Goal: Task Accomplishment & Management: Use online tool/utility

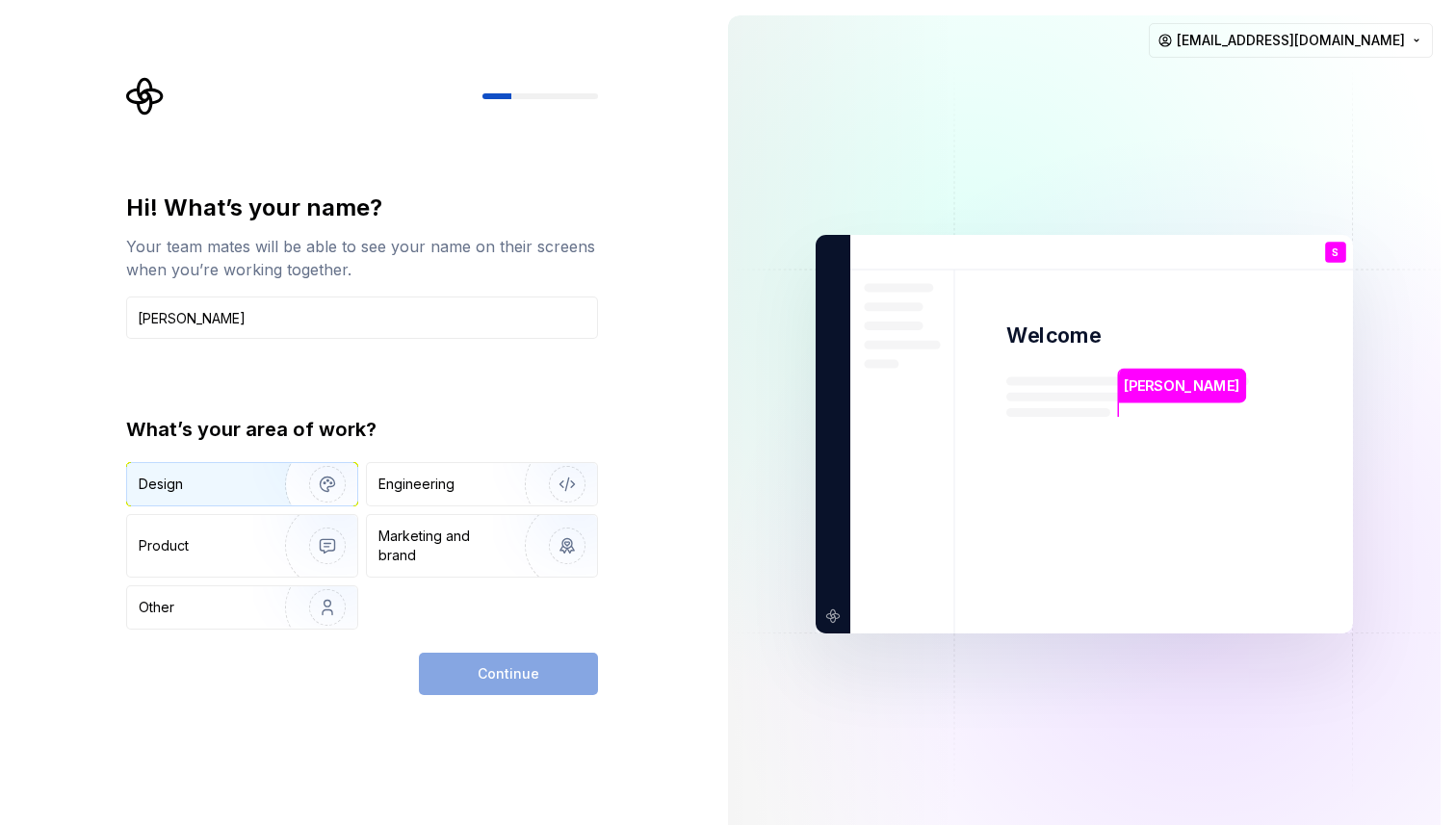
type input "[PERSON_NAME]"
click at [326, 490] on img "button" at bounding box center [315, 484] width 124 height 129
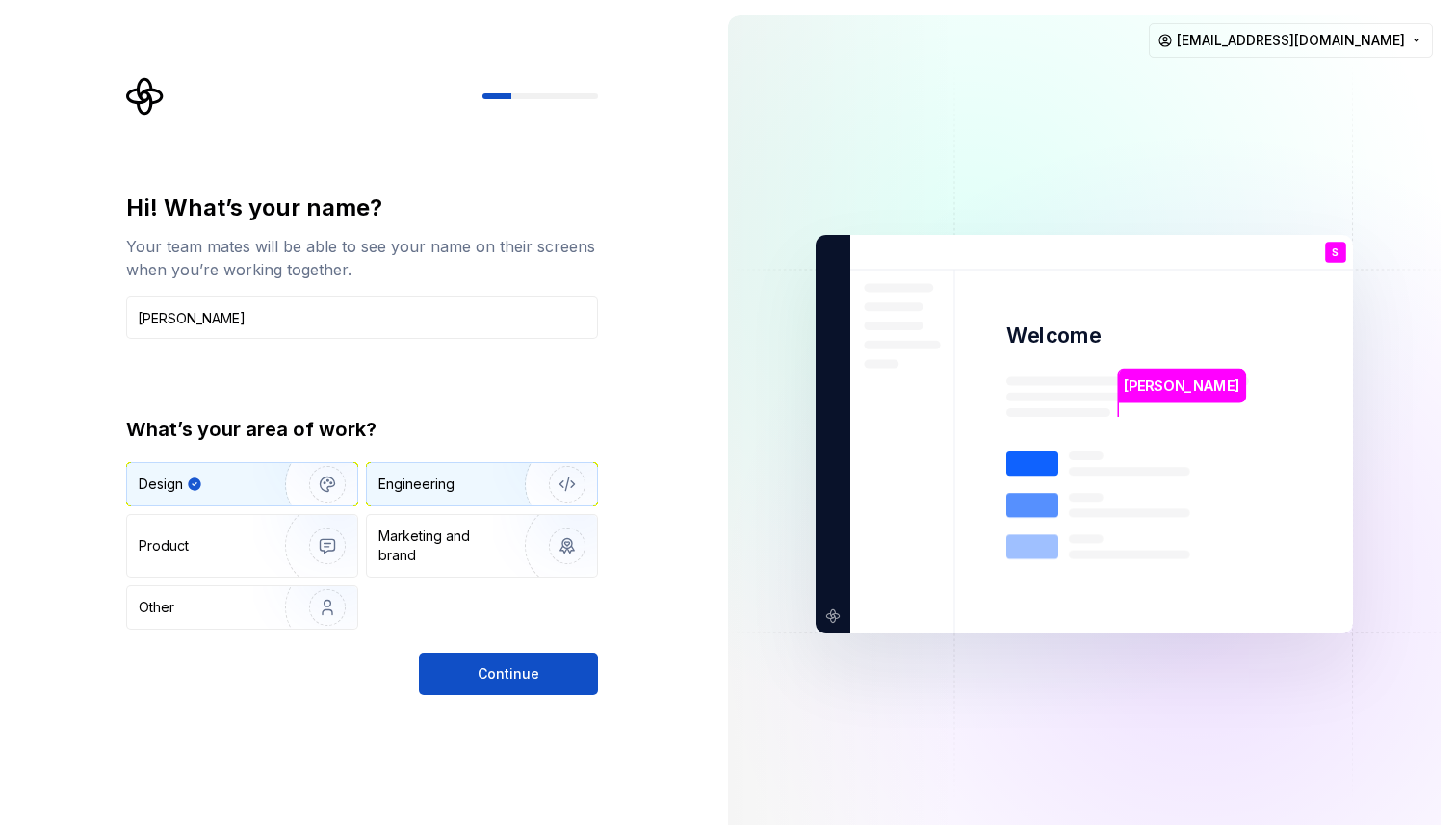
click at [467, 488] on div "Engineering" at bounding box center [454, 484] width 153 height 19
click at [300, 487] on img "button" at bounding box center [315, 484] width 124 height 129
click at [505, 666] on span "Continue" at bounding box center [508, 674] width 61 height 19
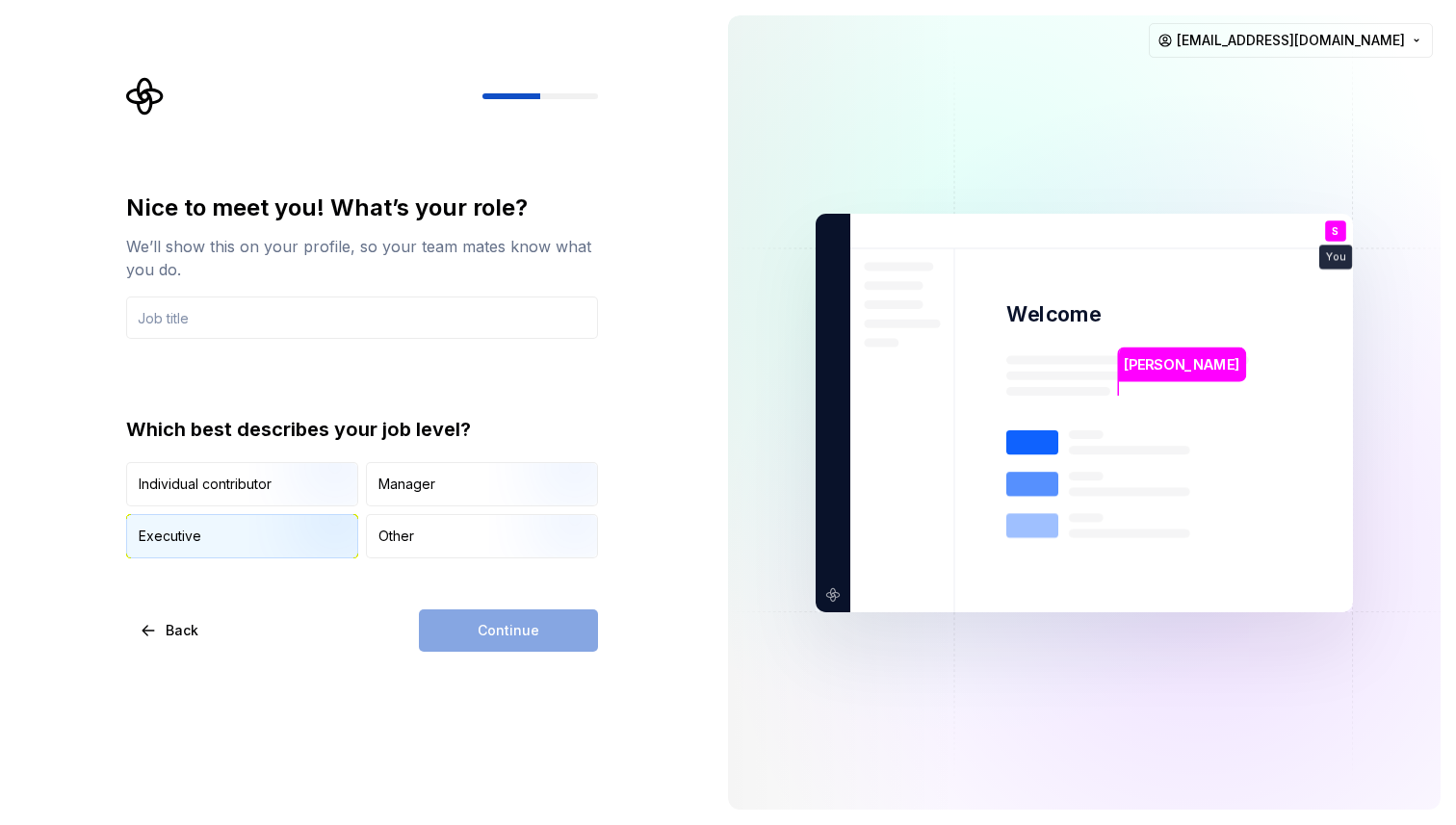
click at [297, 535] on img "button" at bounding box center [311, 560] width 124 height 129
click at [500, 623] on div "Continue" at bounding box center [509, 630] width 179 height 42
click at [263, 319] on input "text" at bounding box center [362, 317] width 472 height 42
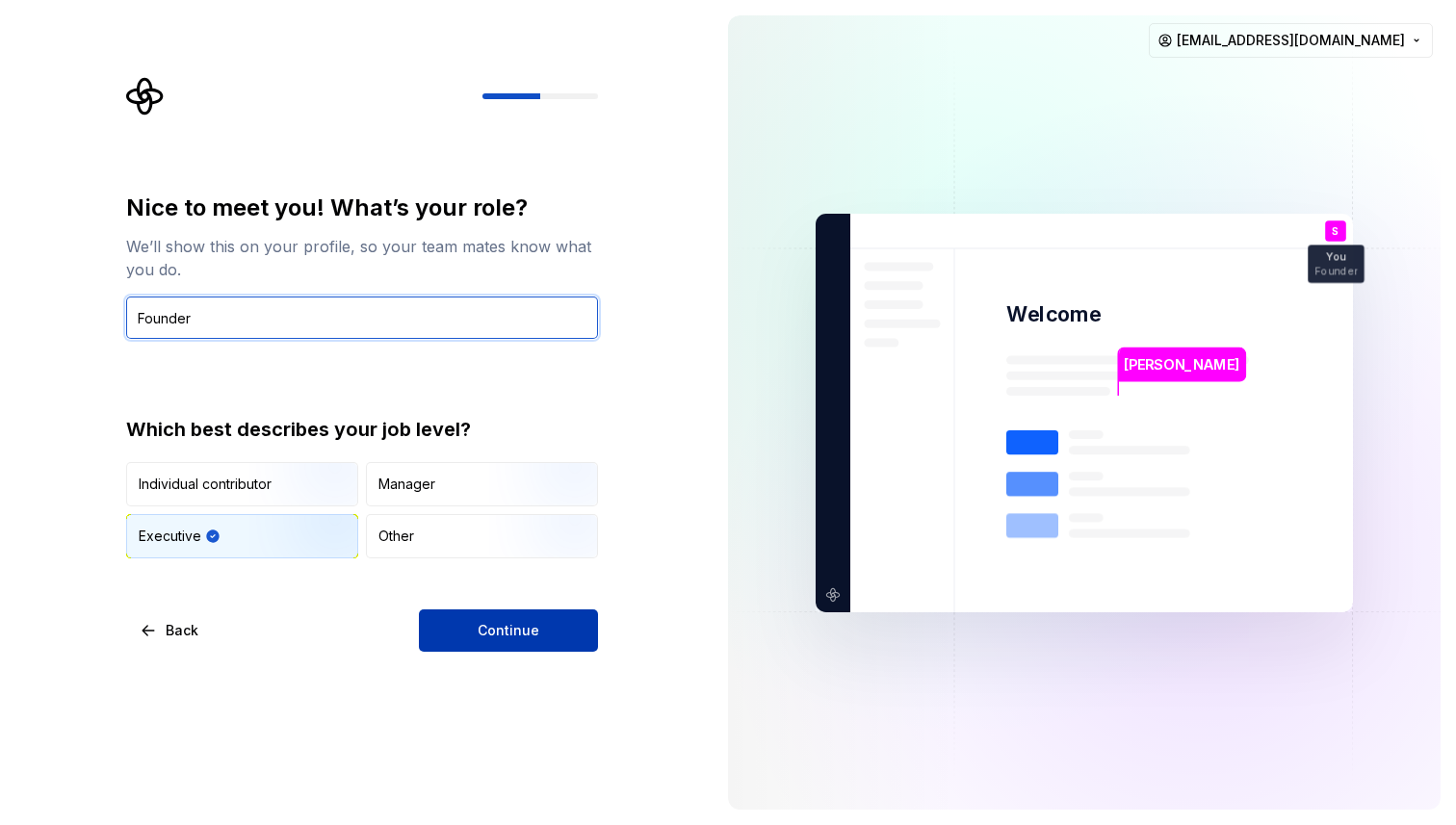
type input "Founder"
click at [534, 629] on span "Continue" at bounding box center [508, 630] width 61 height 19
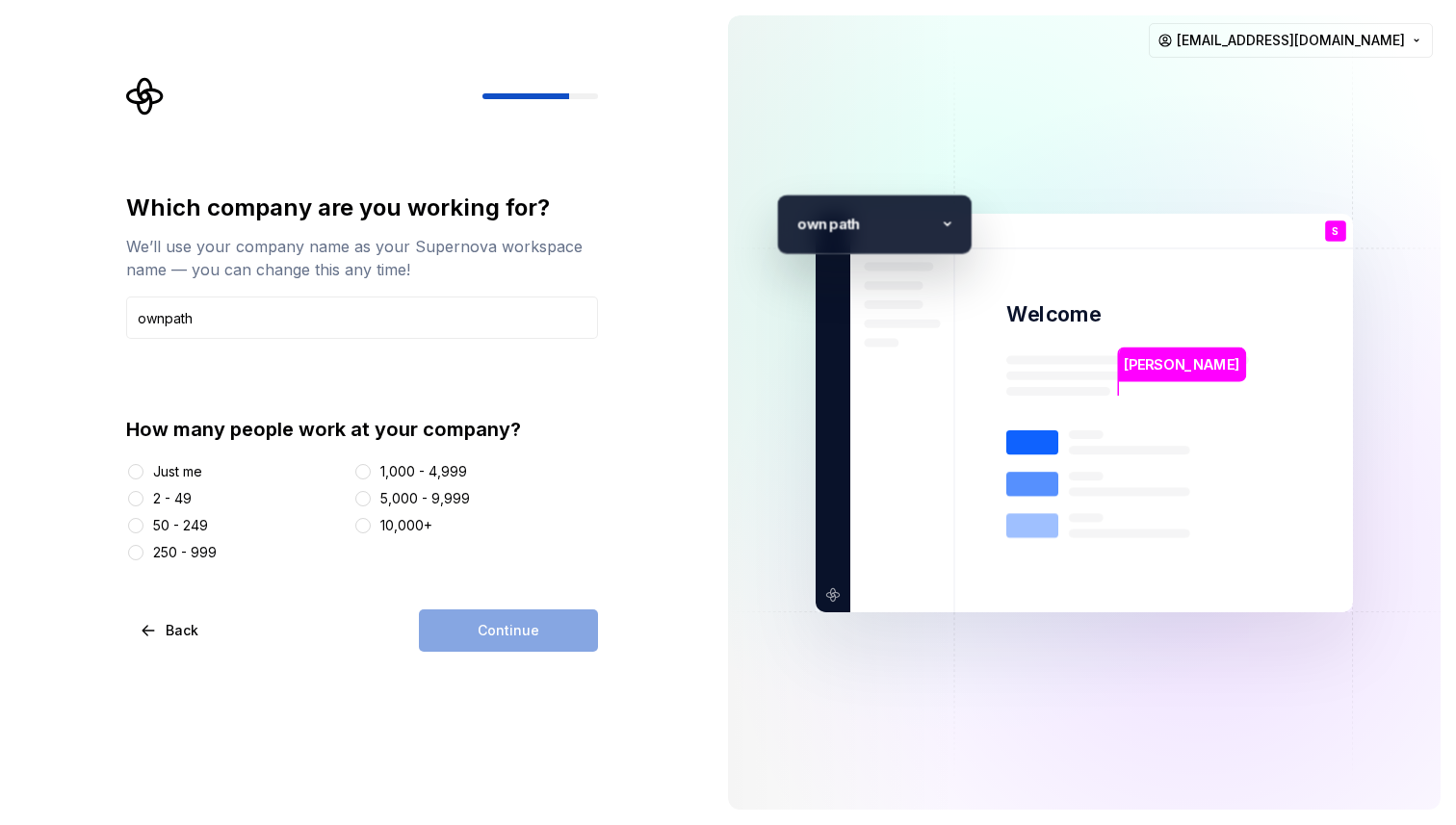
type input "ownpath"
click at [134, 472] on button "Just me" at bounding box center [135, 471] width 16 height 16
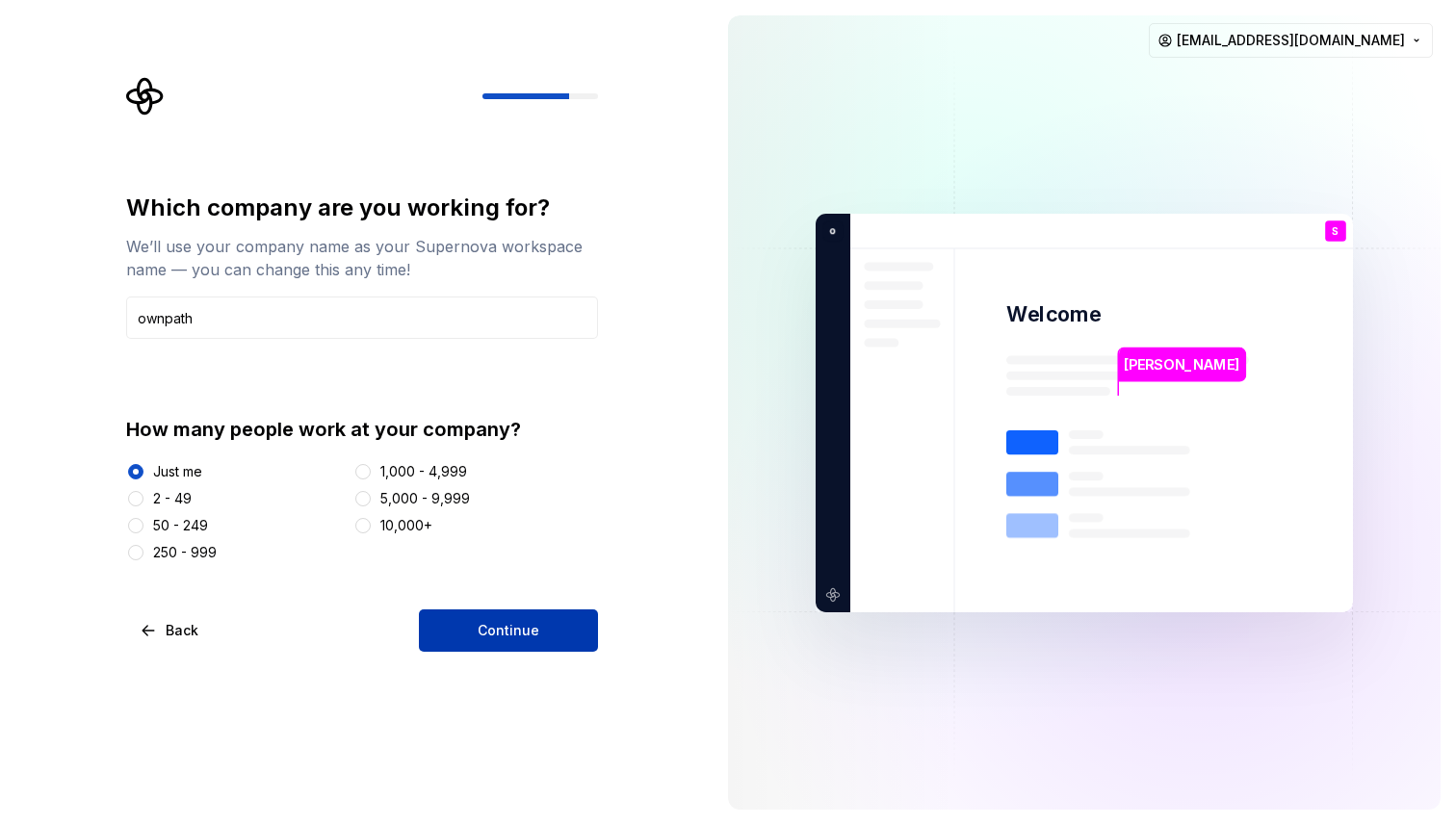
click at [547, 624] on button "Continue" at bounding box center [509, 630] width 179 height 42
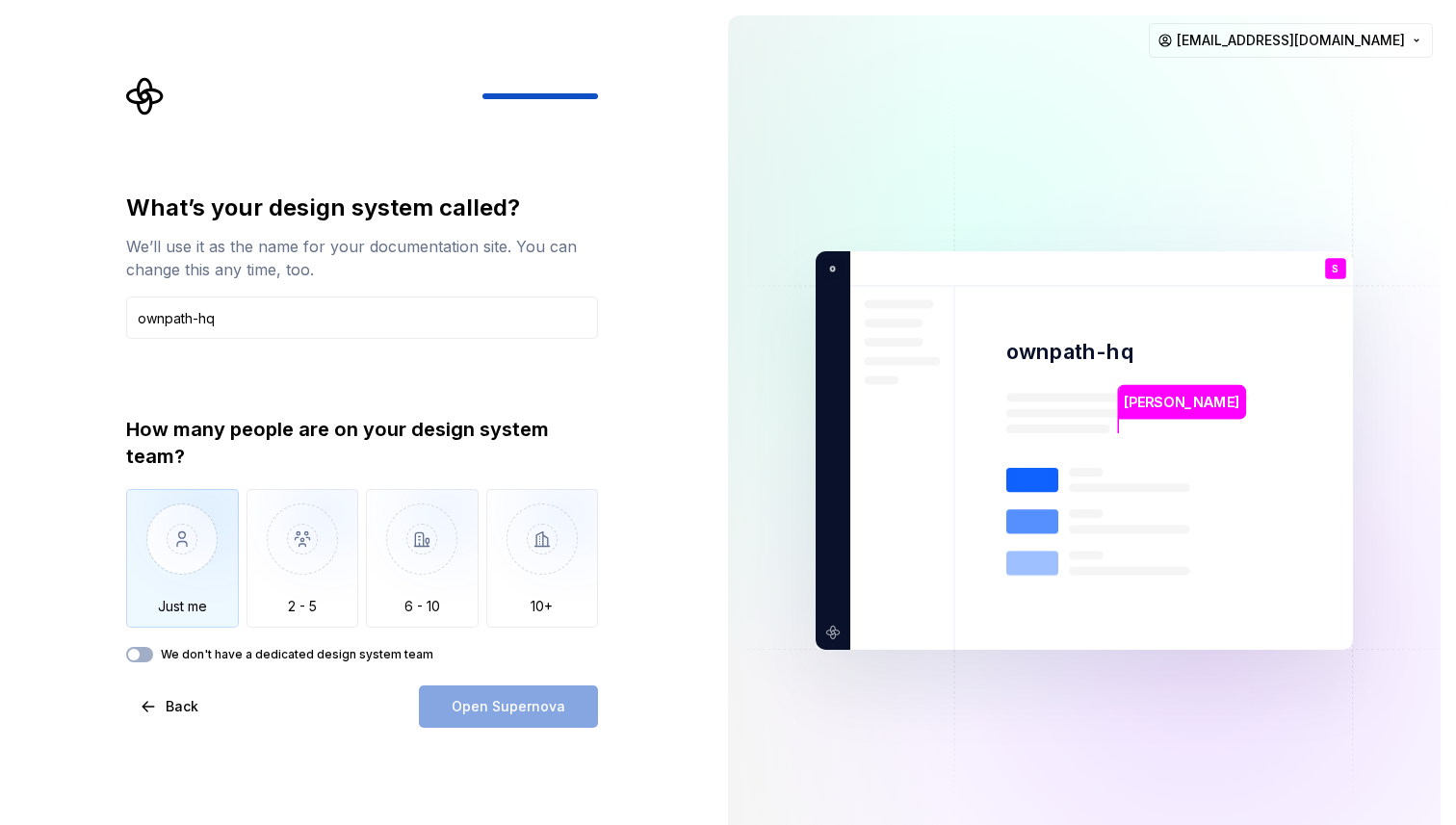
type input "ownpath-hq"
click at [193, 561] on img "button" at bounding box center [182, 553] width 113 height 129
click at [538, 697] on span "Open Supernova" at bounding box center [509, 707] width 114 height 19
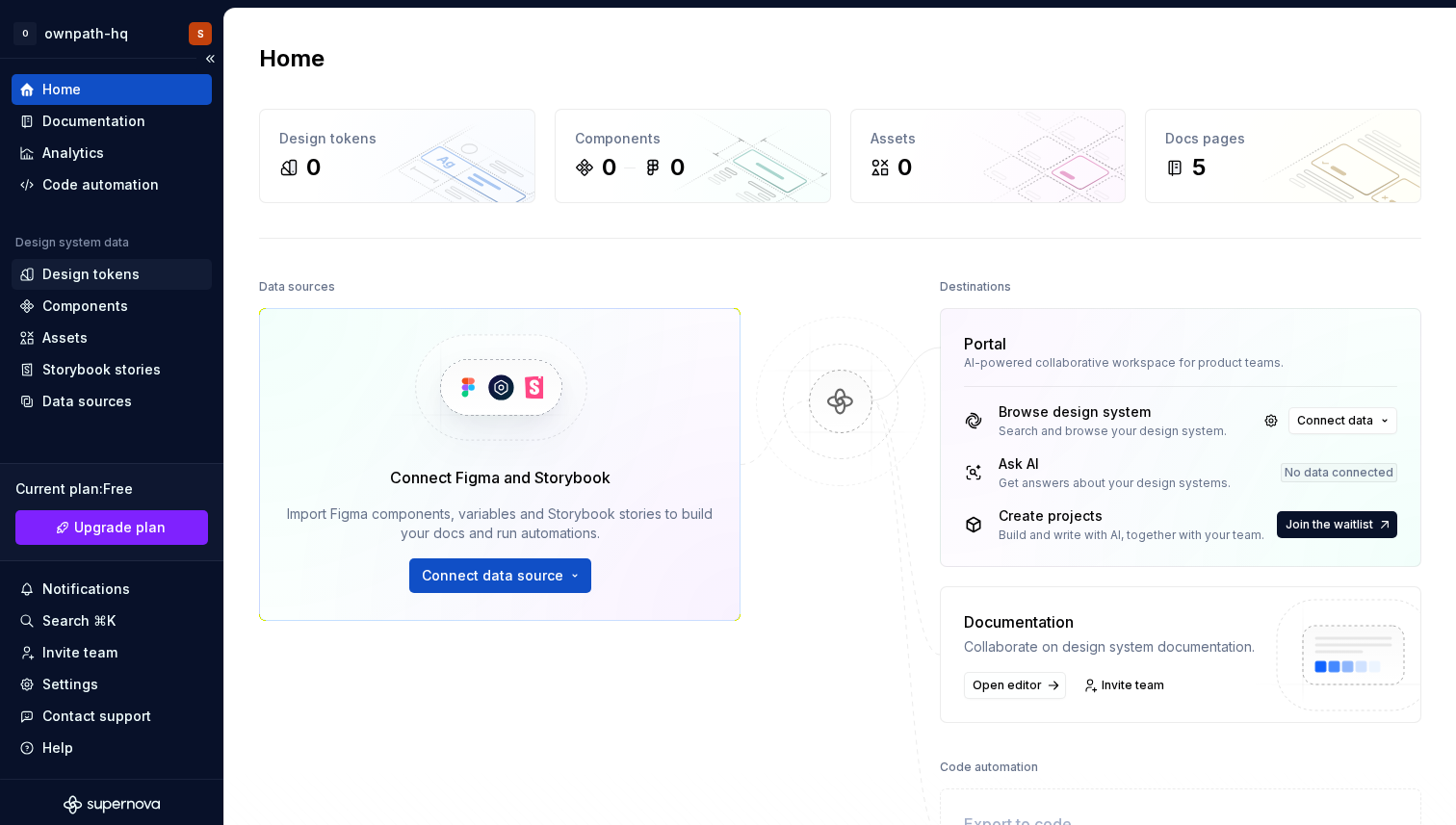
click at [119, 278] on div "Design tokens" at bounding box center [91, 275] width 97 height 19
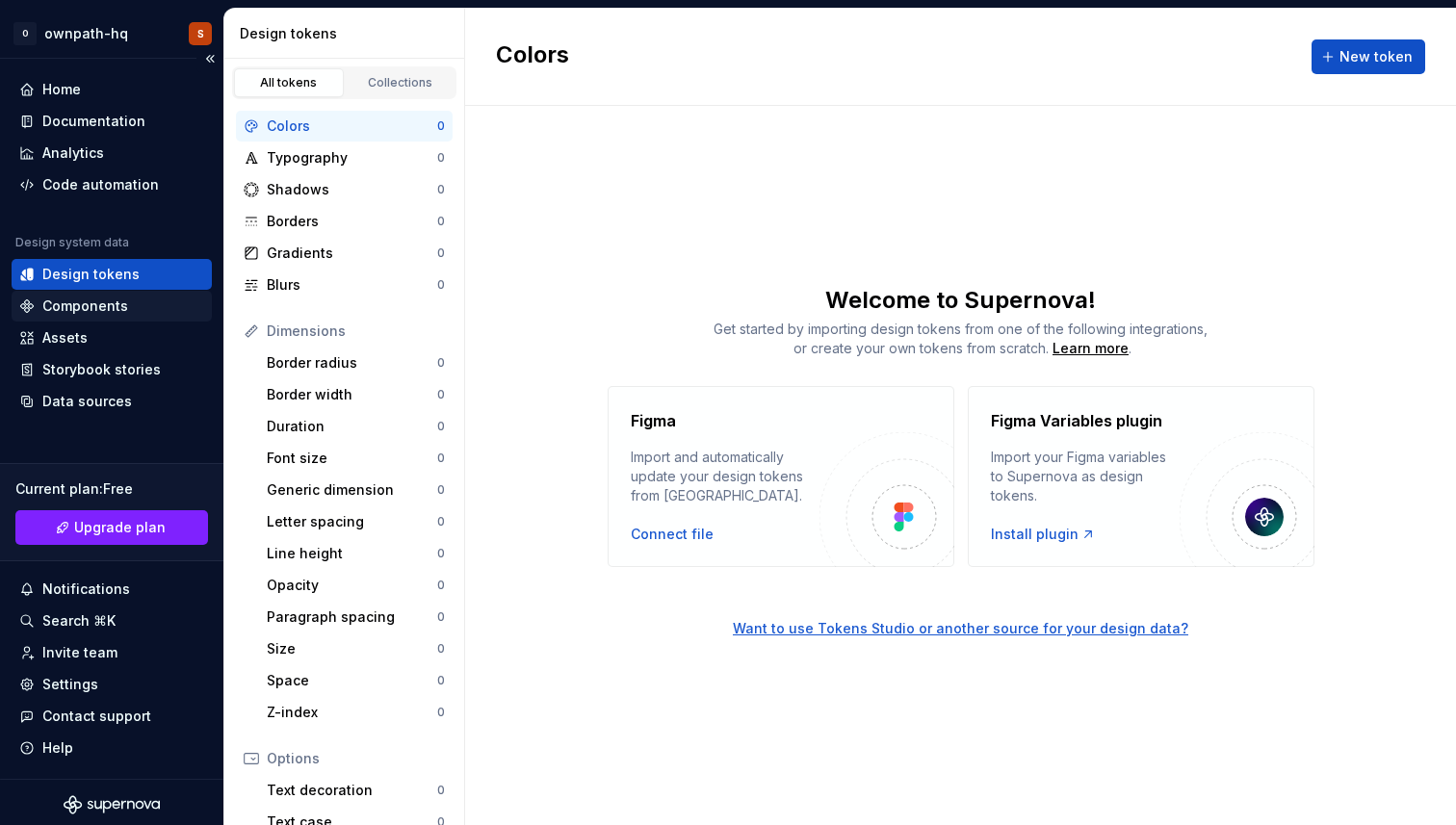
click at [109, 312] on div "Components" at bounding box center [85, 306] width 86 height 19
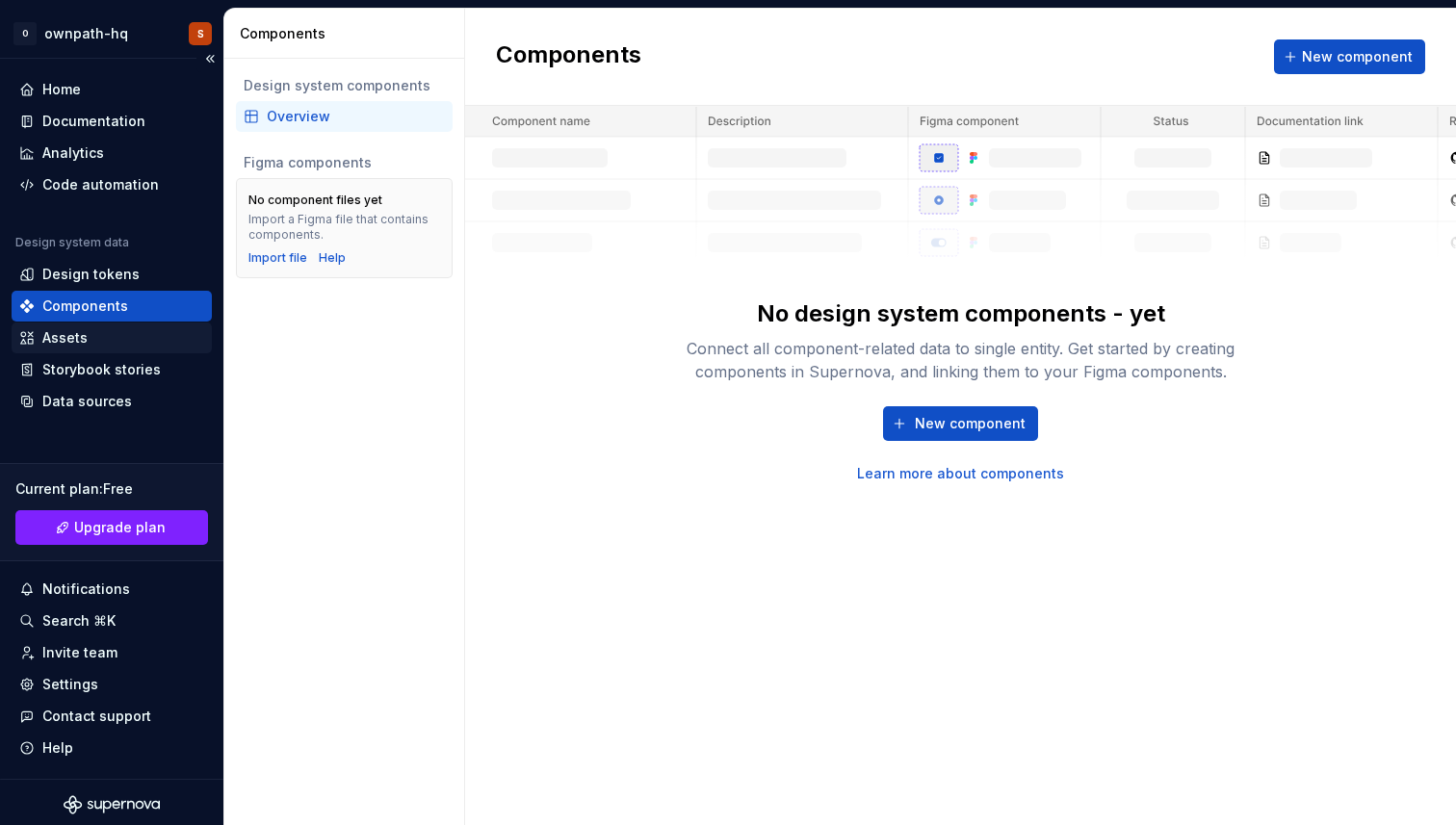
click at [106, 339] on div "Assets" at bounding box center [112, 338] width 185 height 19
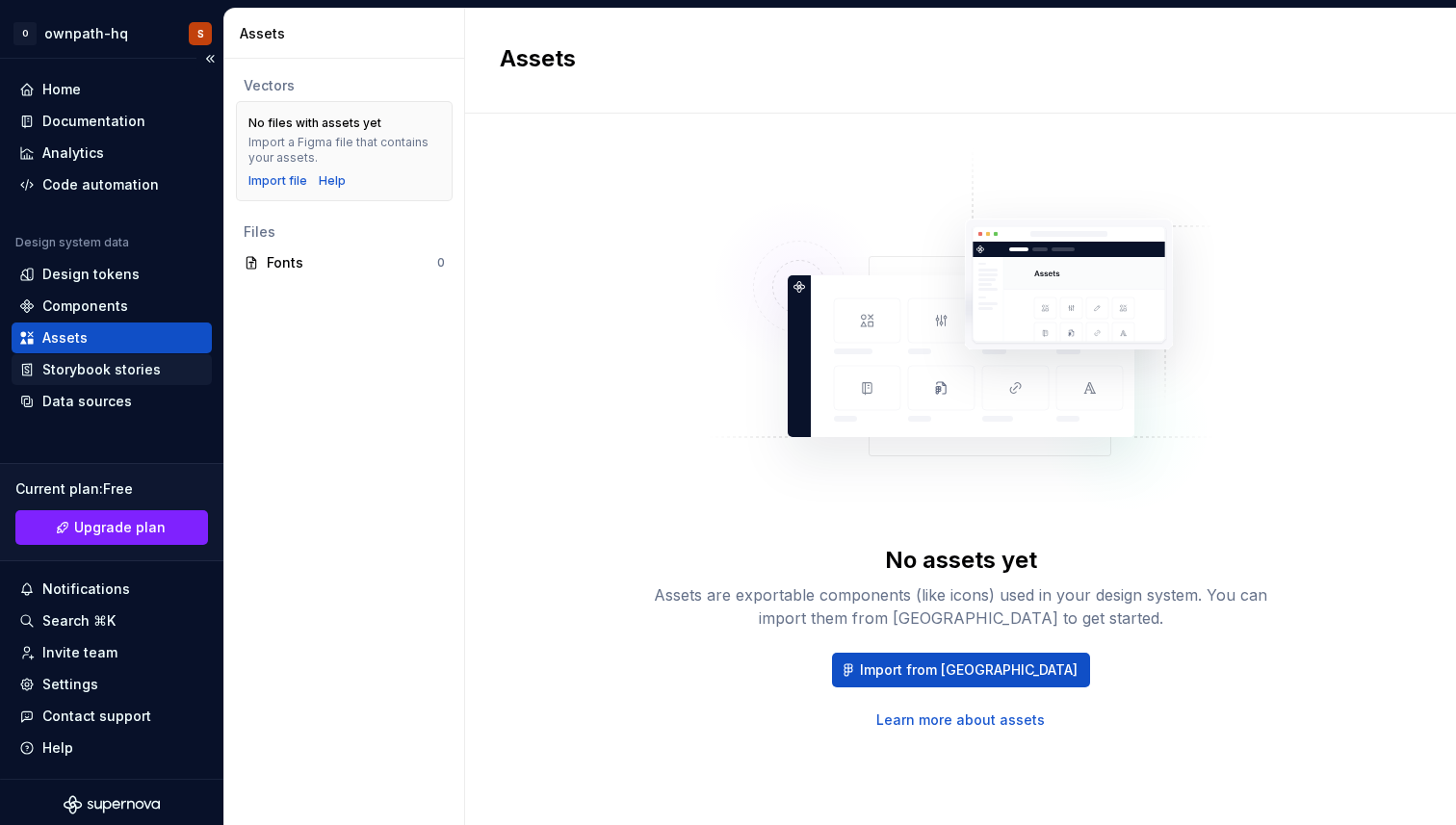
click at [104, 363] on div "Storybook stories" at bounding box center [101, 370] width 119 height 19
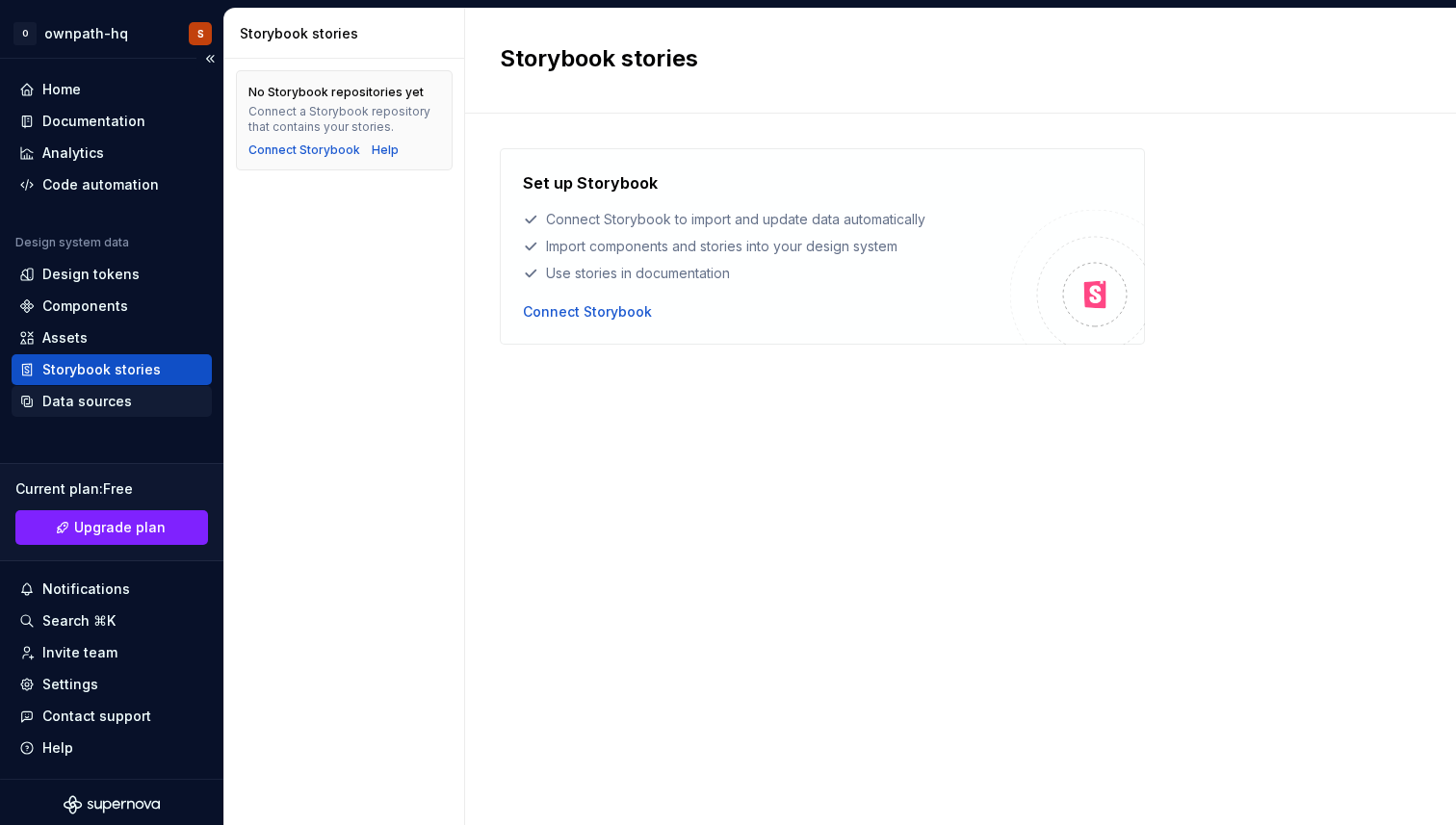
click at [96, 395] on div "Data sources" at bounding box center [87, 401] width 90 height 19
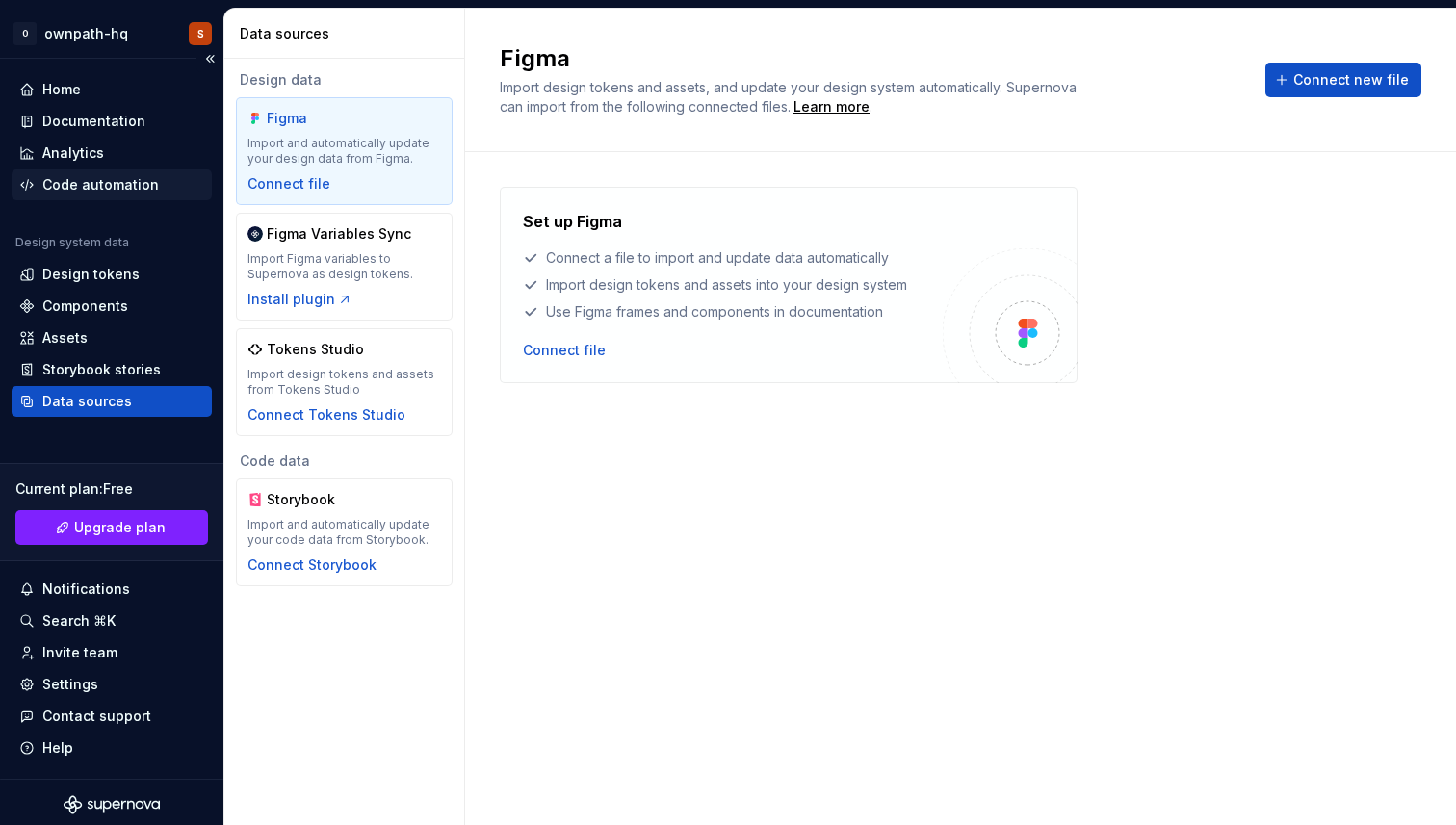
click at [92, 177] on div "Code automation" at bounding box center [100, 185] width 117 height 19
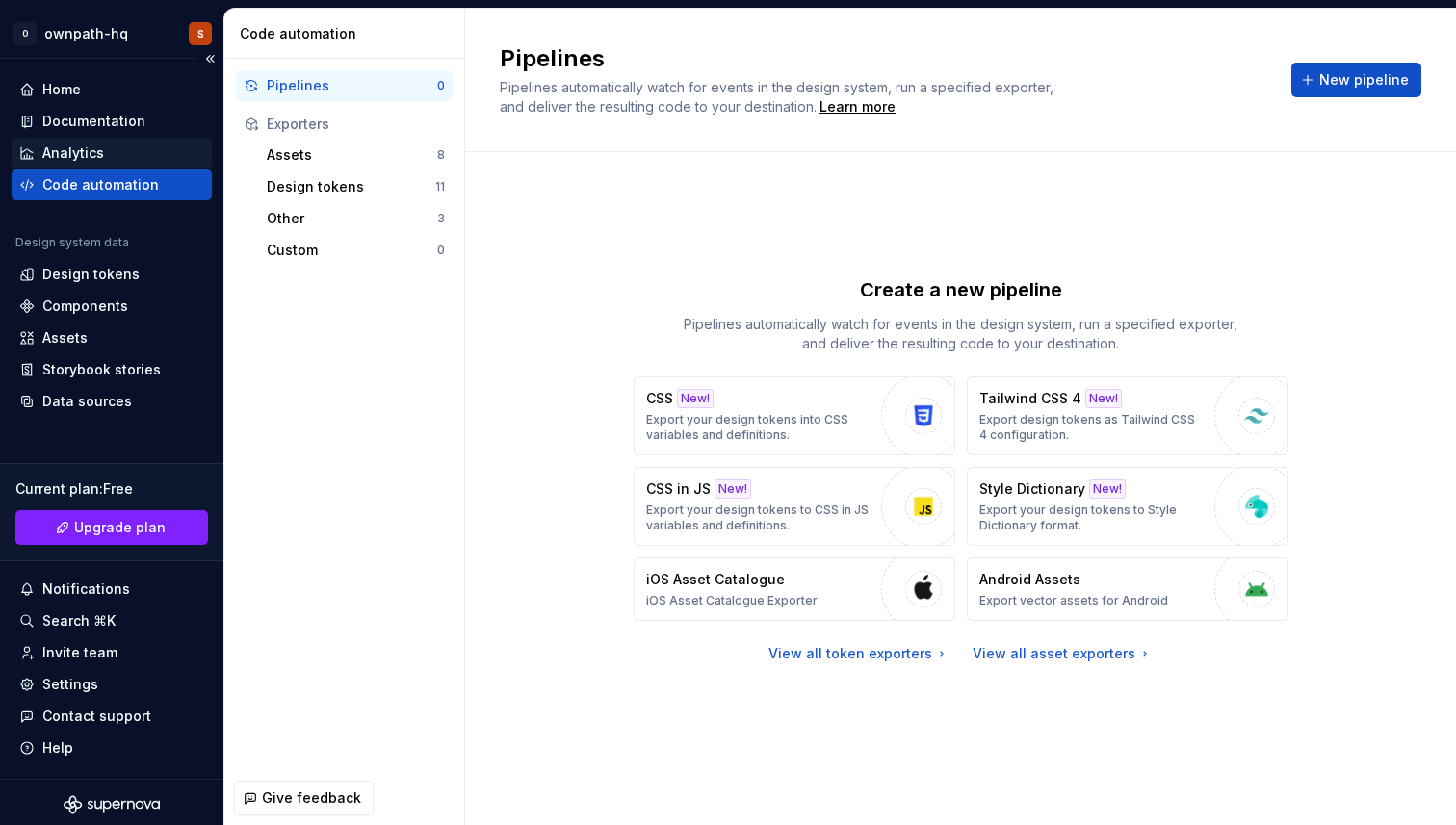
click at [90, 153] on div "Analytics" at bounding box center [72, 153] width 61 height 19
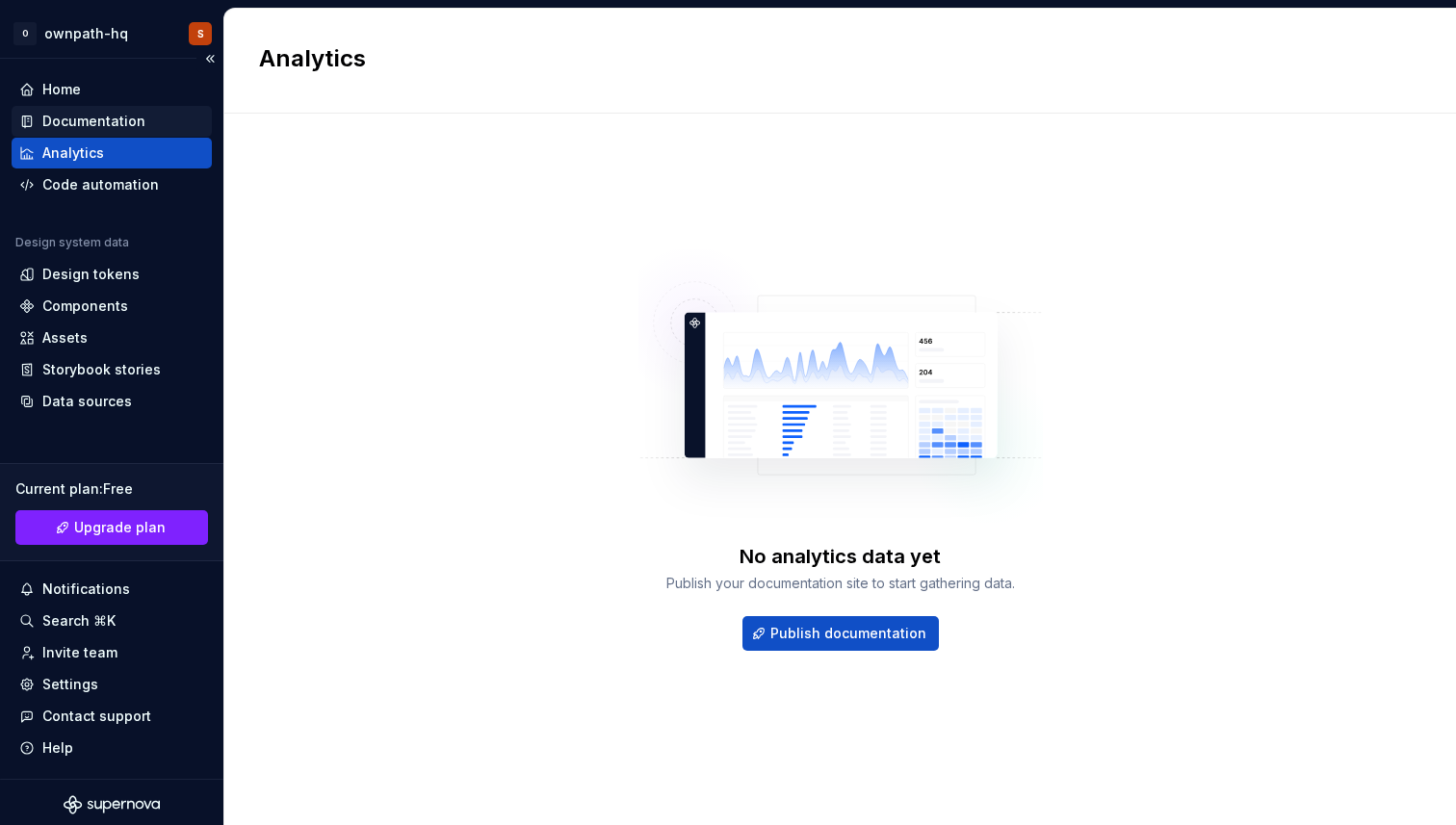
click at [96, 124] on div "Documentation" at bounding box center [94, 122] width 103 height 19
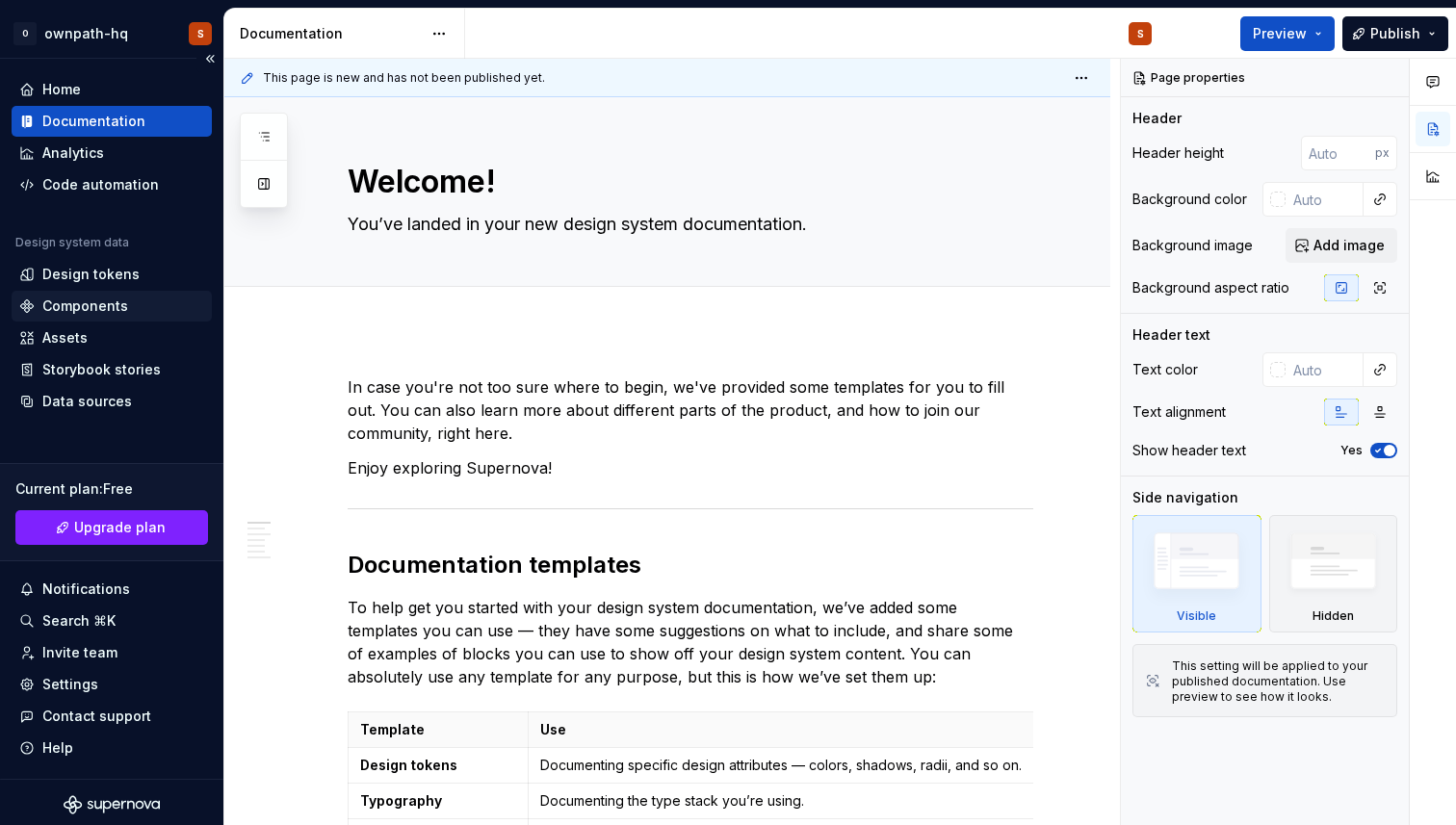
click at [101, 305] on div "Components" at bounding box center [85, 306] width 86 height 19
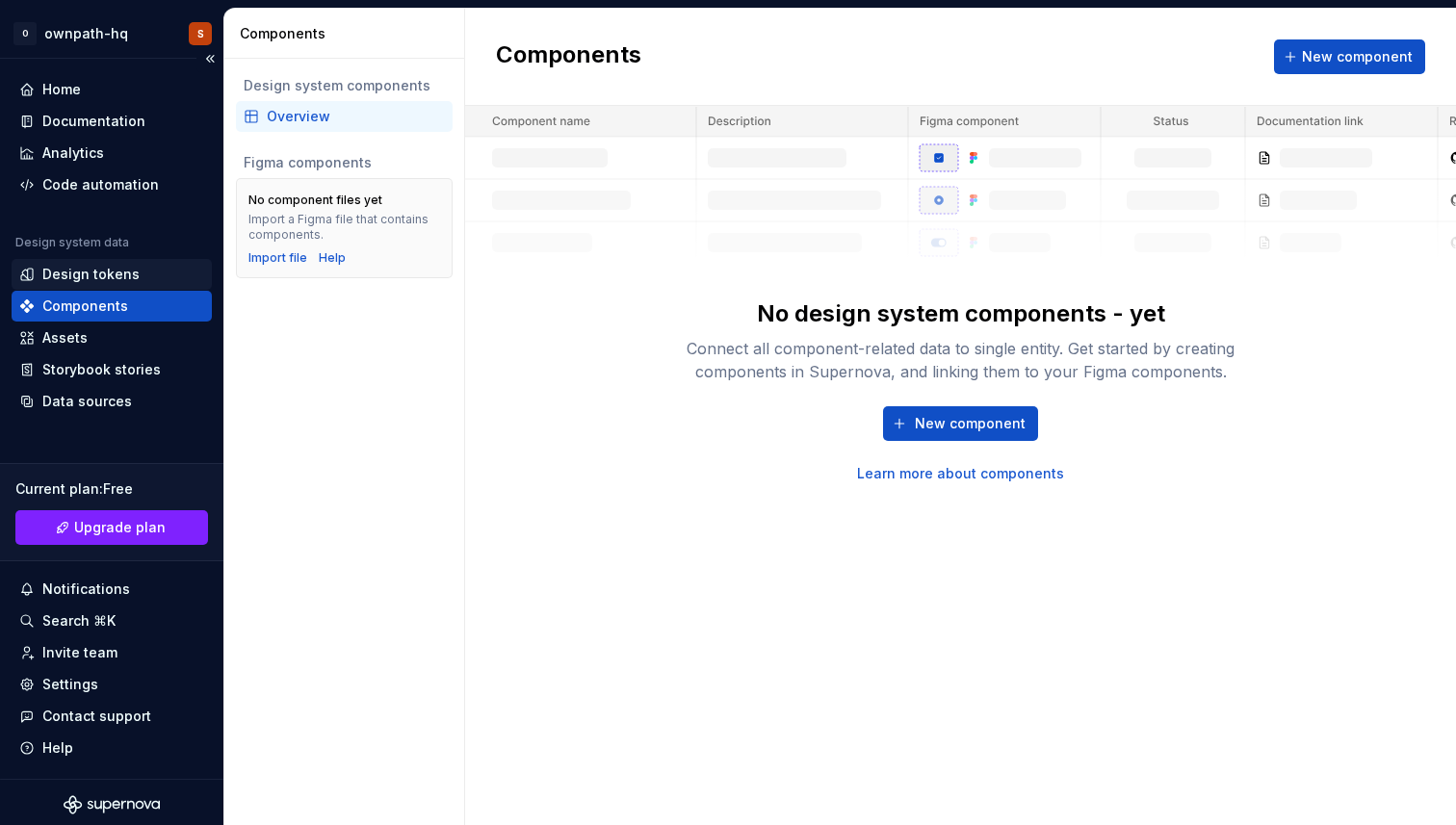
click at [107, 270] on div "Design tokens" at bounding box center [91, 275] width 97 height 19
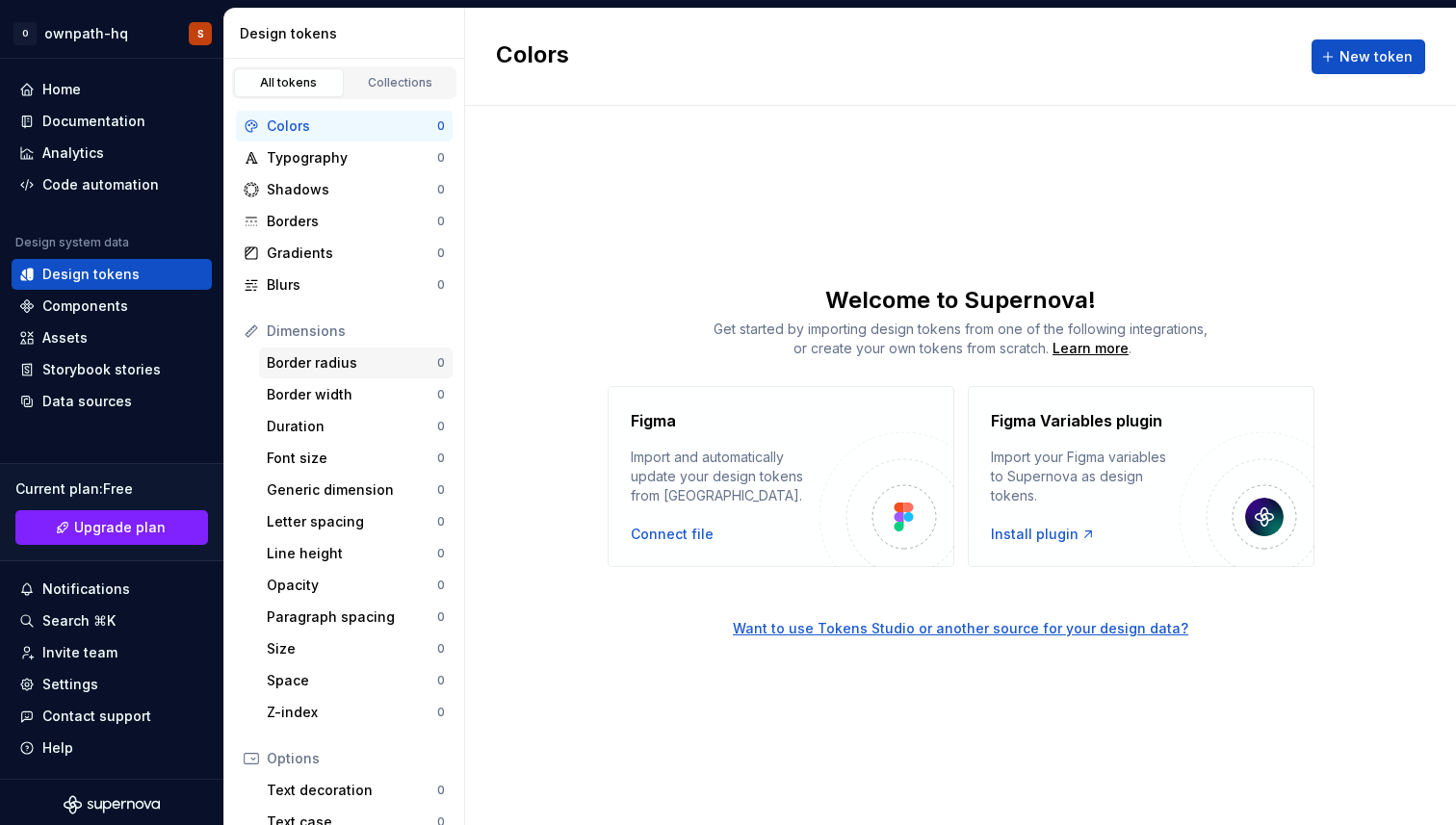
click at [338, 367] on div "Border radius" at bounding box center [352, 363] width 171 height 19
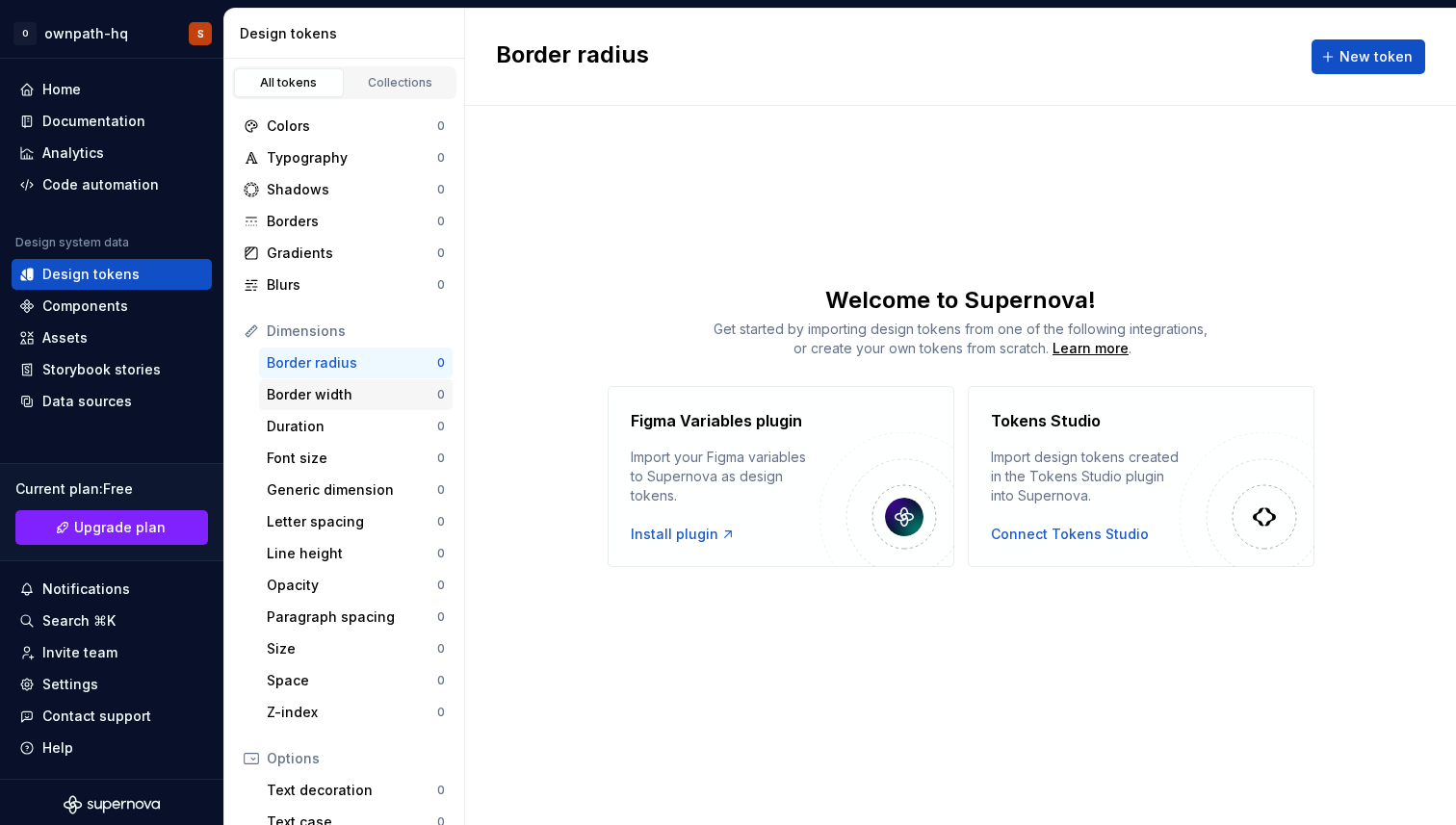
click at [330, 396] on div "Border width" at bounding box center [352, 394] width 171 height 19
click at [1354, 64] on span "New token" at bounding box center [1376, 56] width 73 height 19
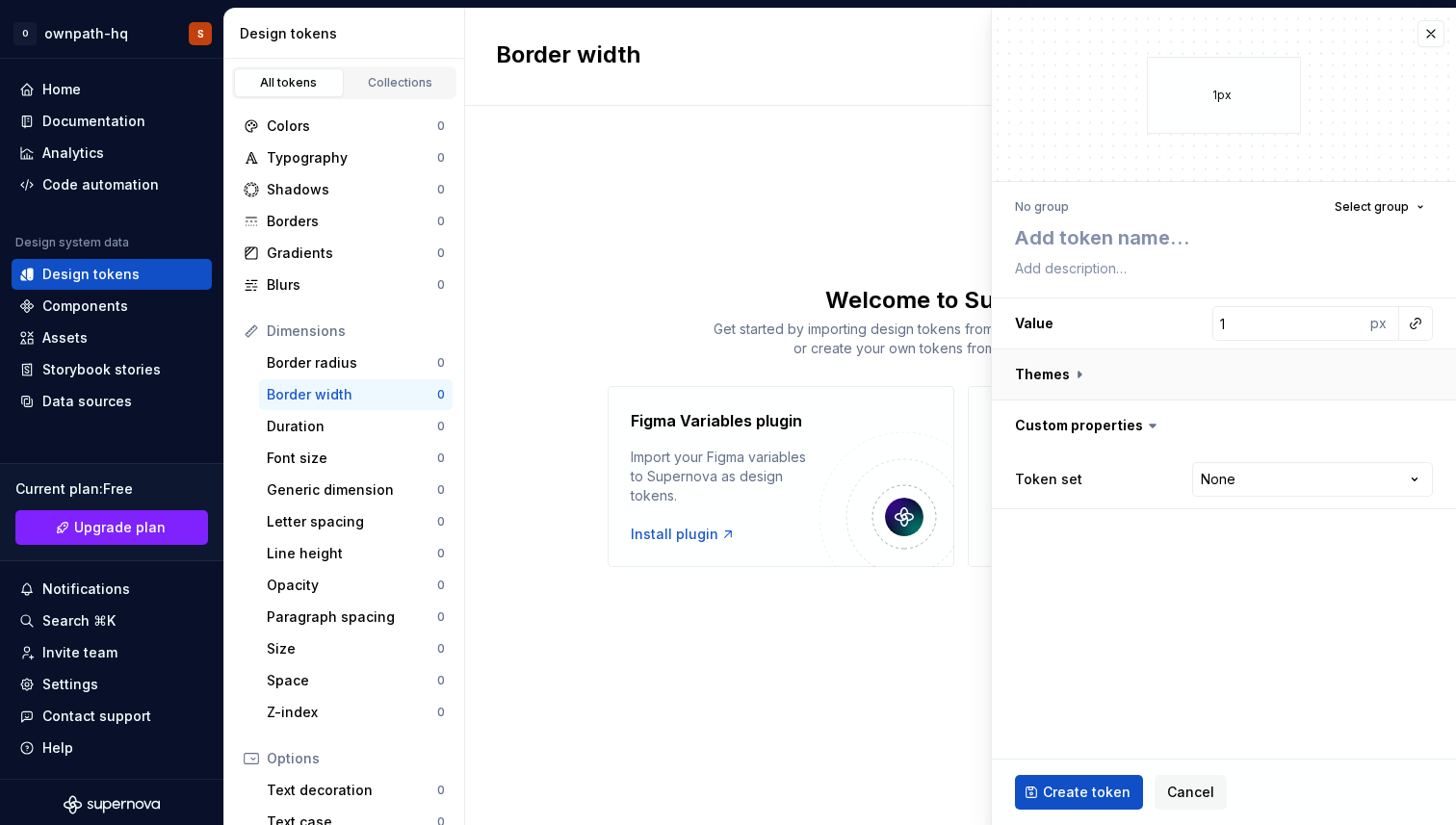
click at [1072, 372] on button "button" at bounding box center [1224, 374] width 464 height 50
click at [1072, 372] on icon at bounding box center [1080, 375] width 19 height 19
click at [1079, 372] on icon at bounding box center [1080, 375] width 19 height 19
click at [1438, 34] on button "button" at bounding box center [1432, 34] width 27 height 27
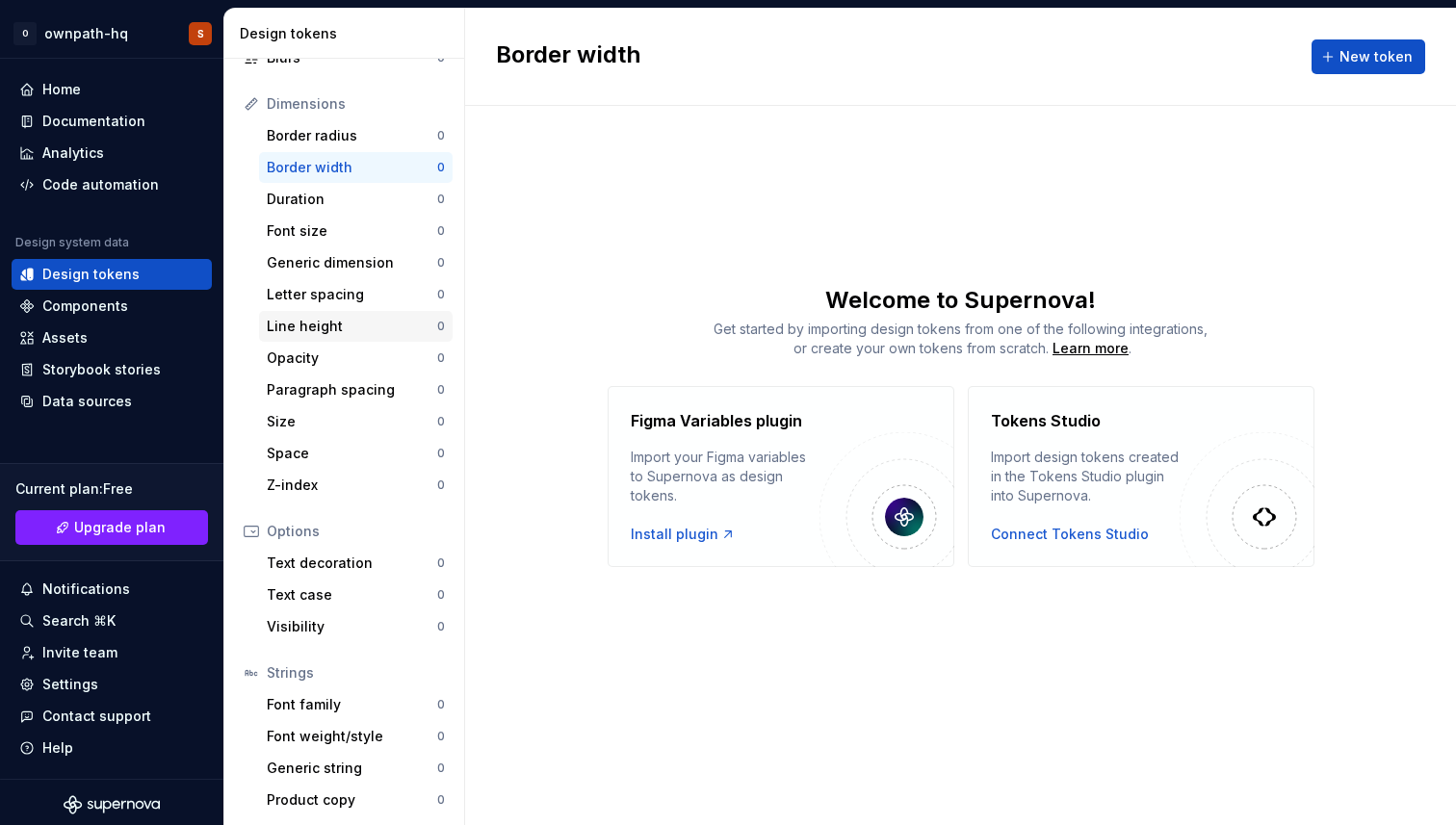
scroll to position [229, 0]
click at [310, 706] on div "Font family" at bounding box center [352, 703] width 171 height 19
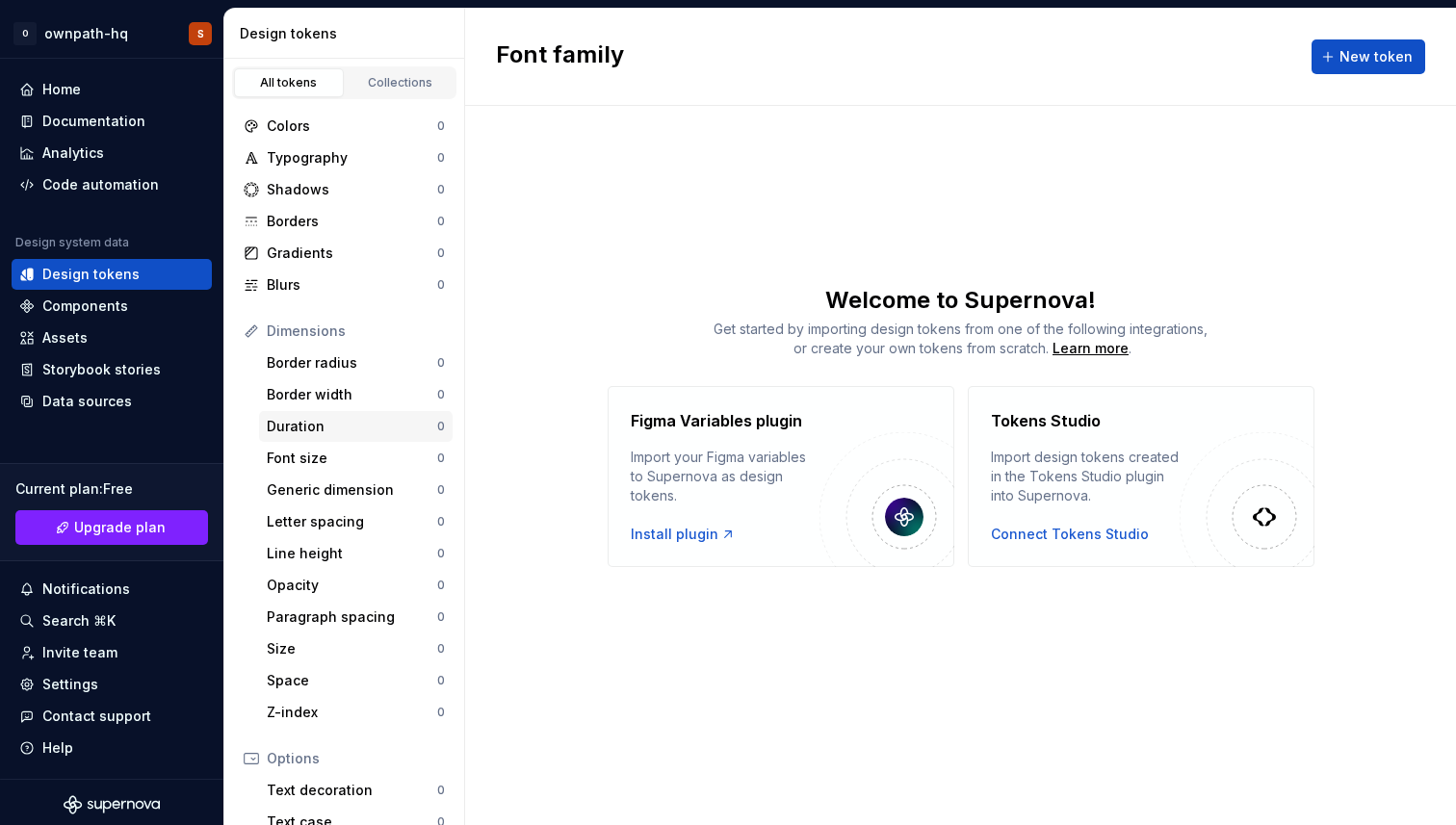
click at [328, 420] on div "Duration" at bounding box center [352, 427] width 171 height 19
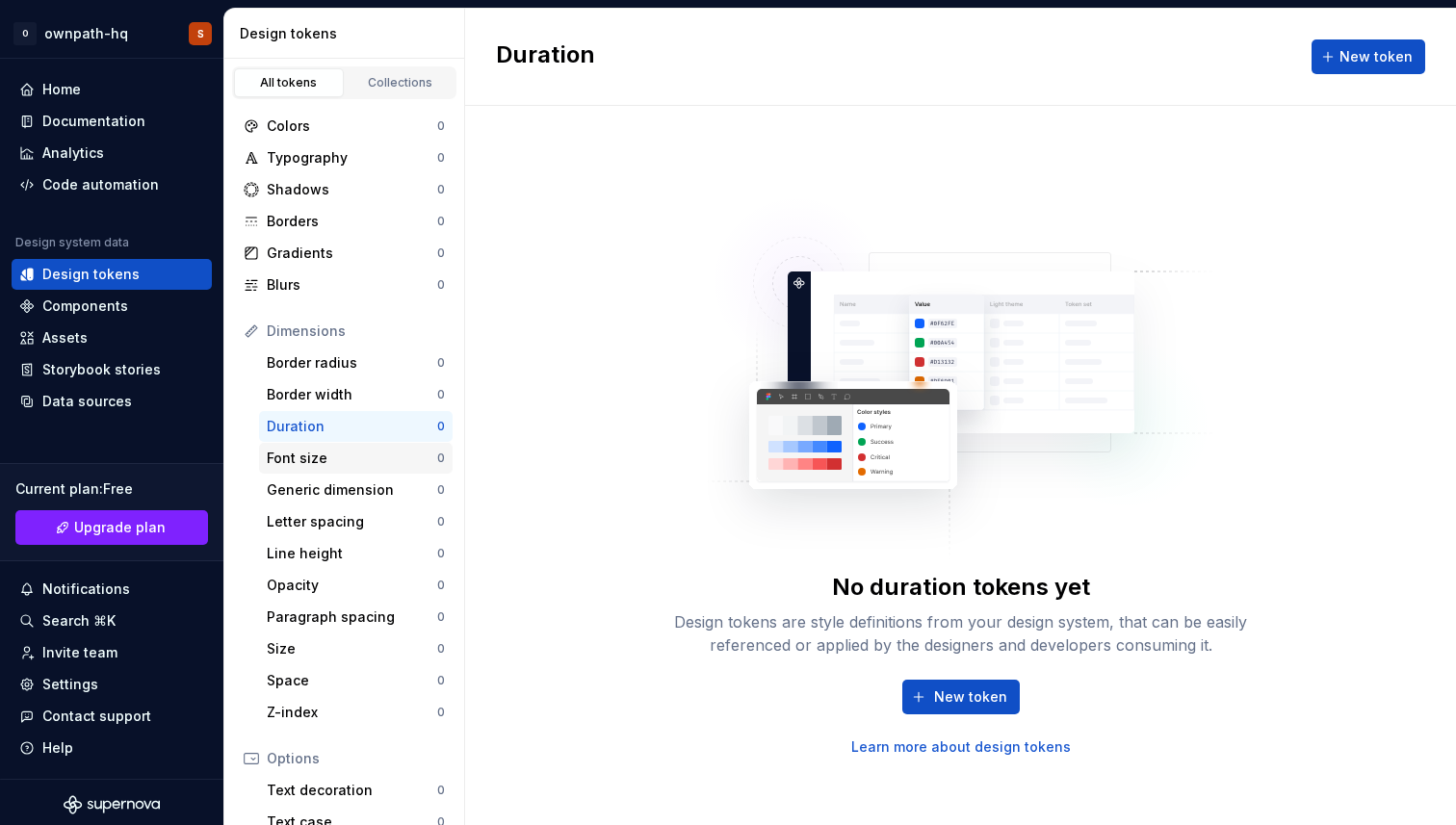
click at [326, 448] on div "Font size 0" at bounding box center [356, 459] width 194 height 31
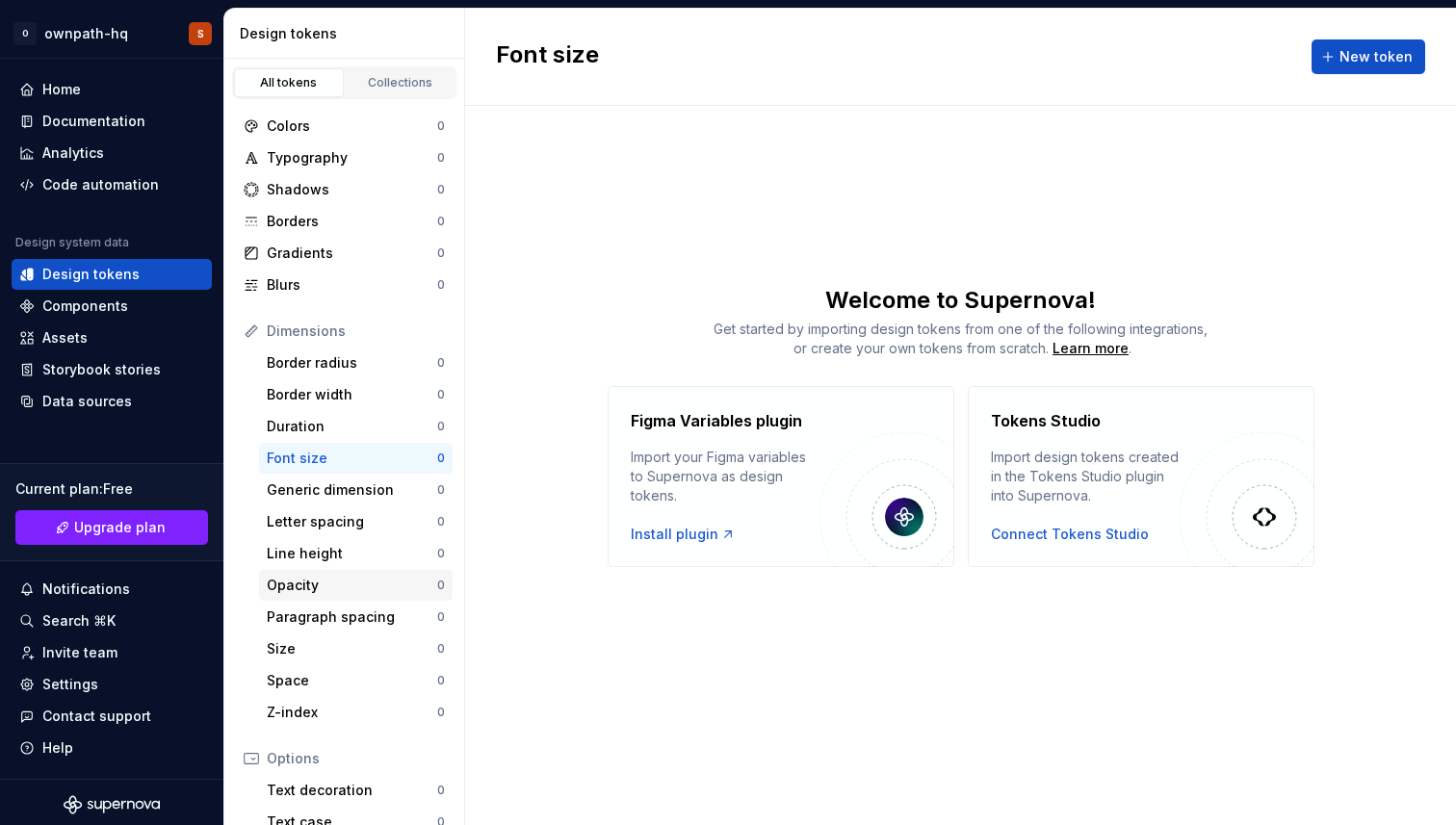
click at [306, 578] on div "Opacity" at bounding box center [352, 585] width 171 height 19
click at [299, 619] on div "Paragraph spacing" at bounding box center [352, 618] width 171 height 19
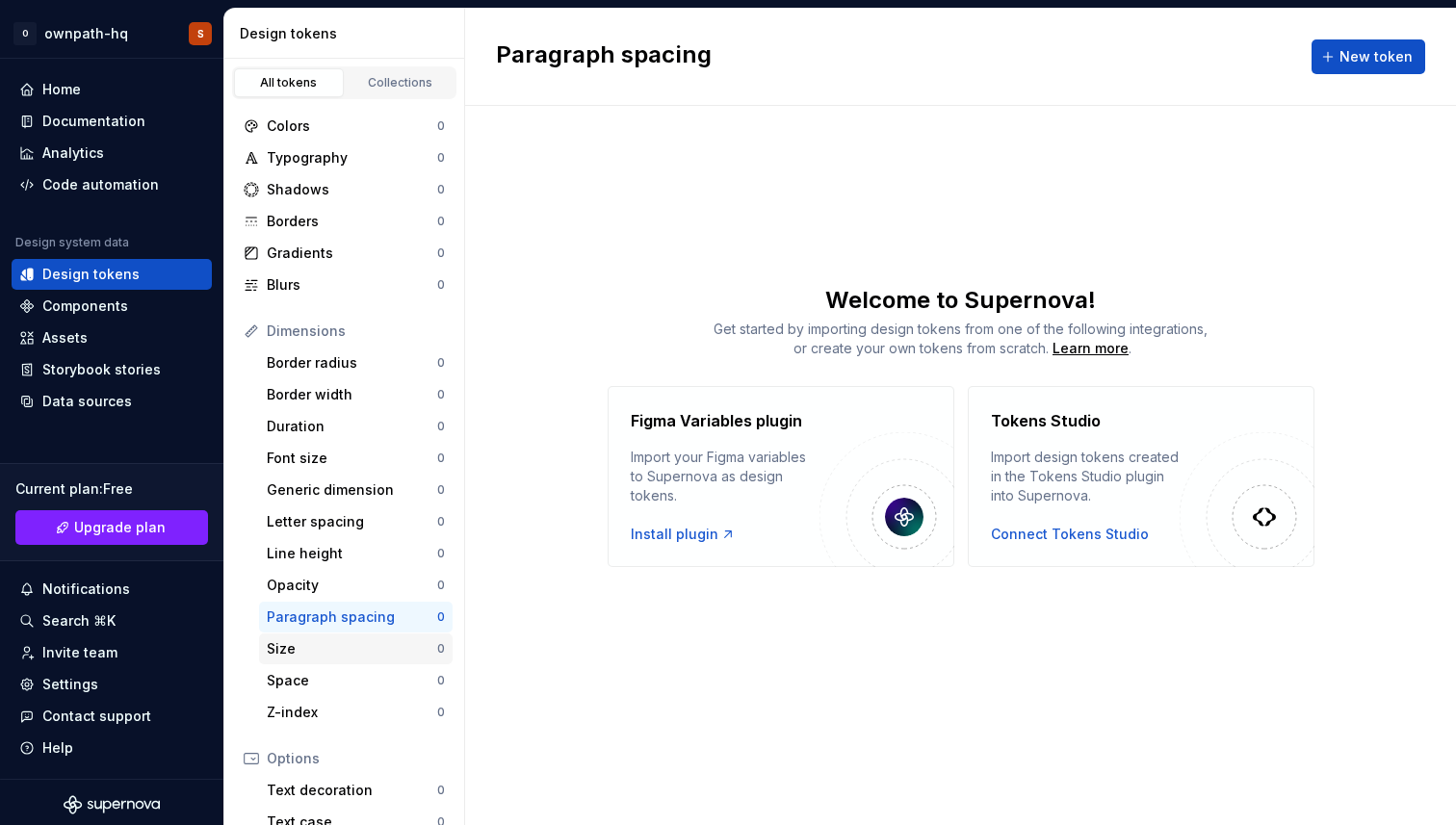
click at [294, 656] on div "Size" at bounding box center [352, 649] width 171 height 19
click at [294, 690] on div "Space" at bounding box center [352, 681] width 171 height 19
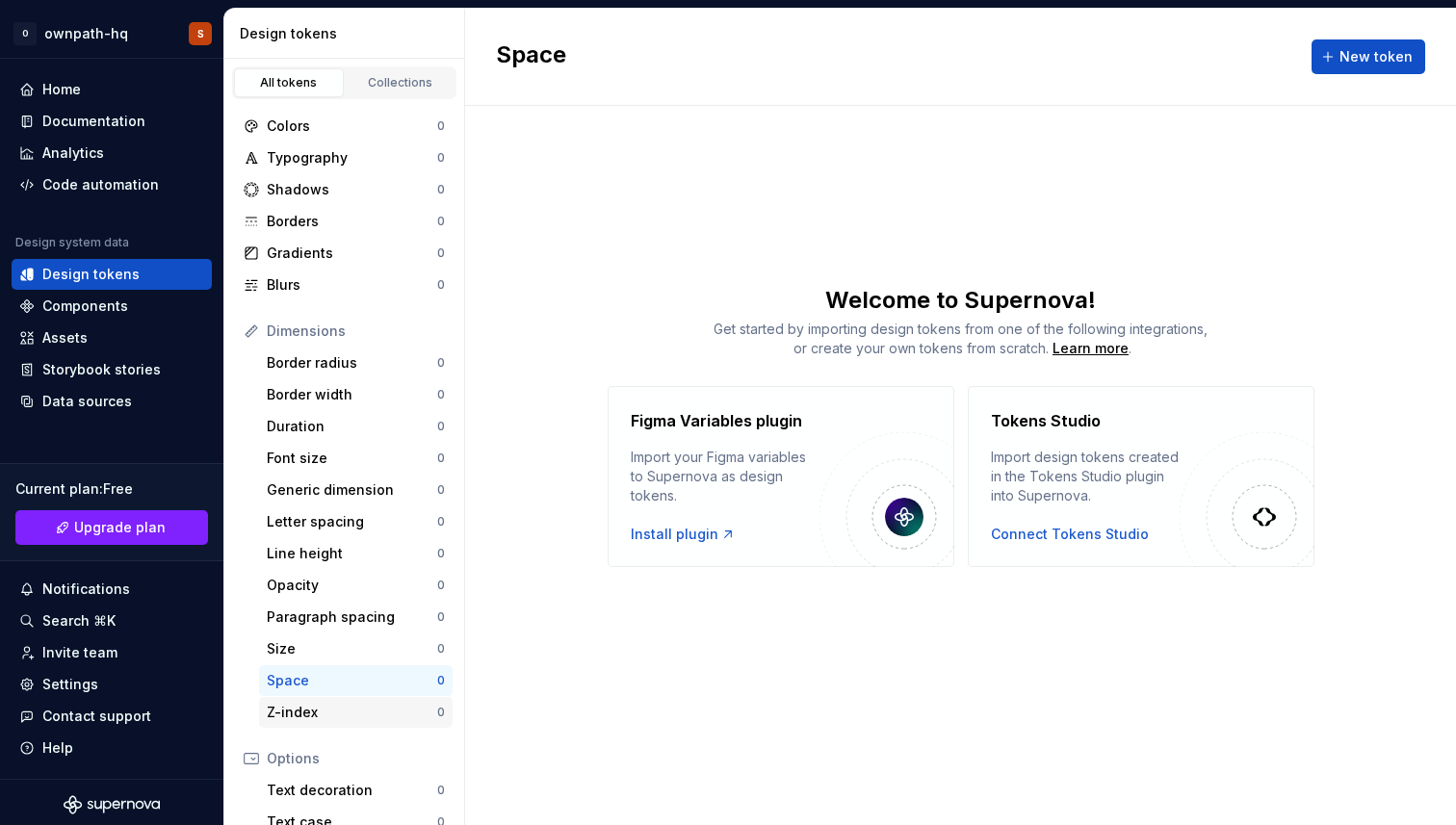
click at [296, 724] on div "Z-index 0" at bounding box center [356, 713] width 194 height 31
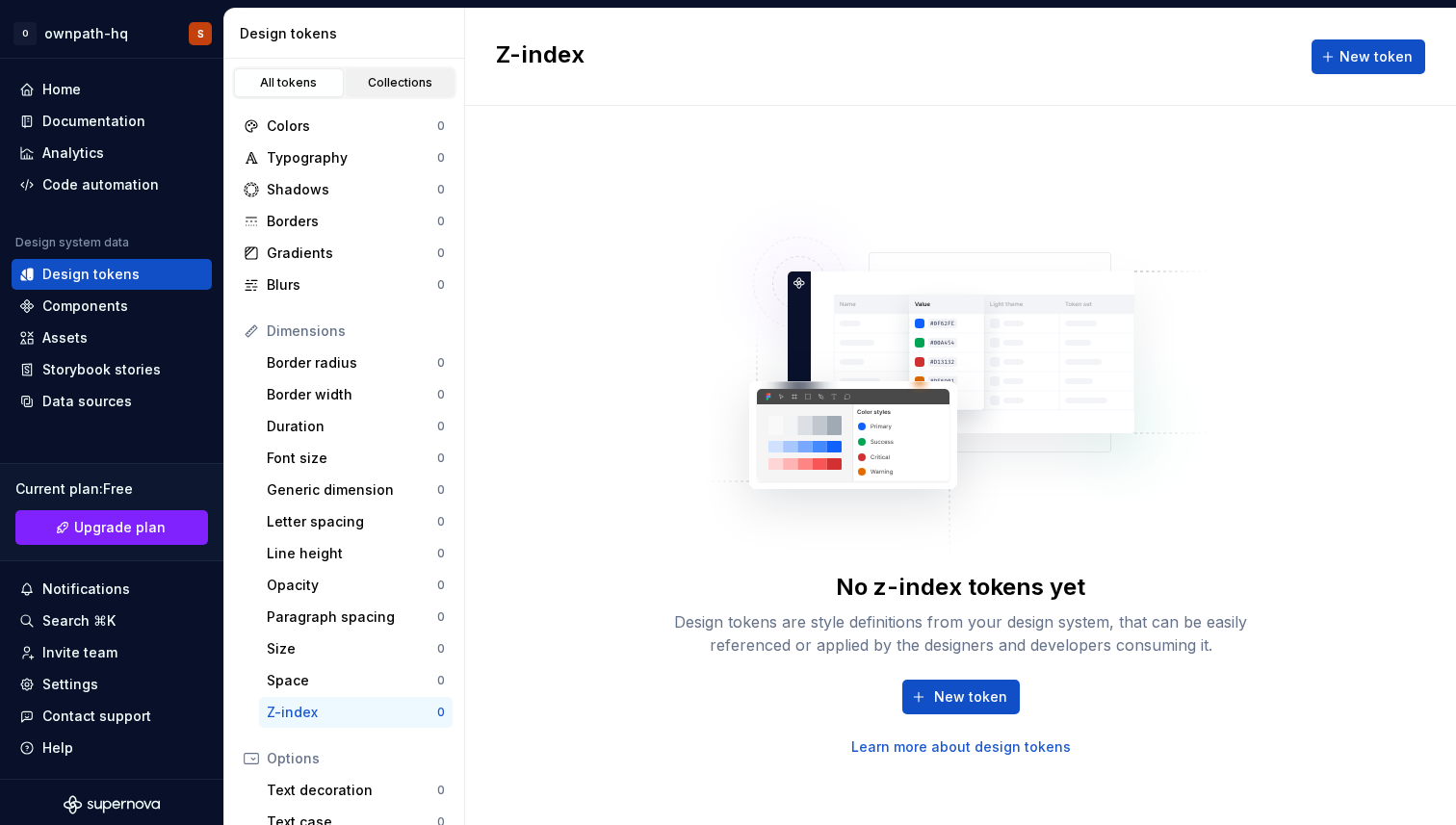
click at [411, 94] on link "Collections" at bounding box center [401, 83] width 110 height 29
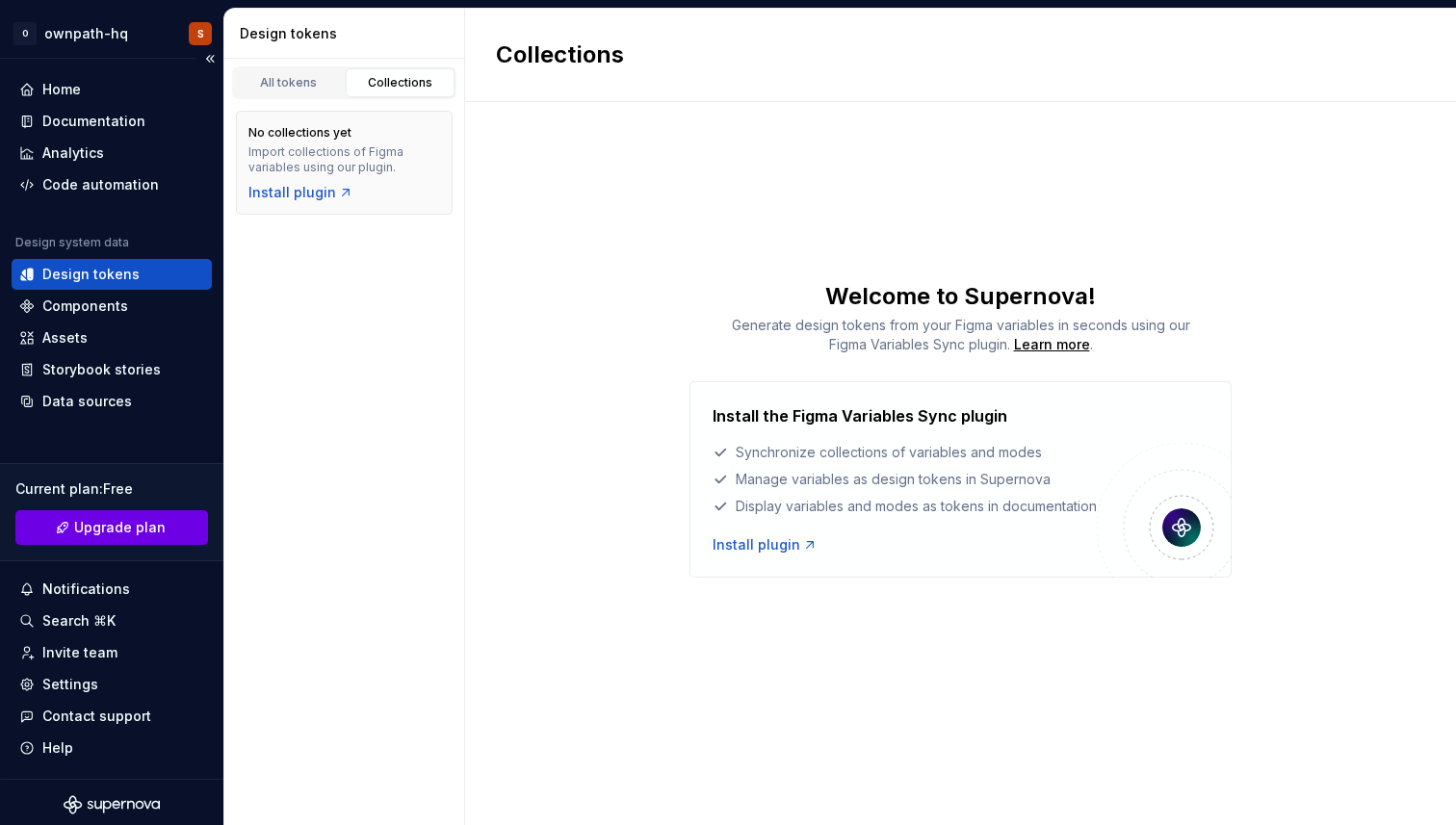
scroll to position [5, 0]
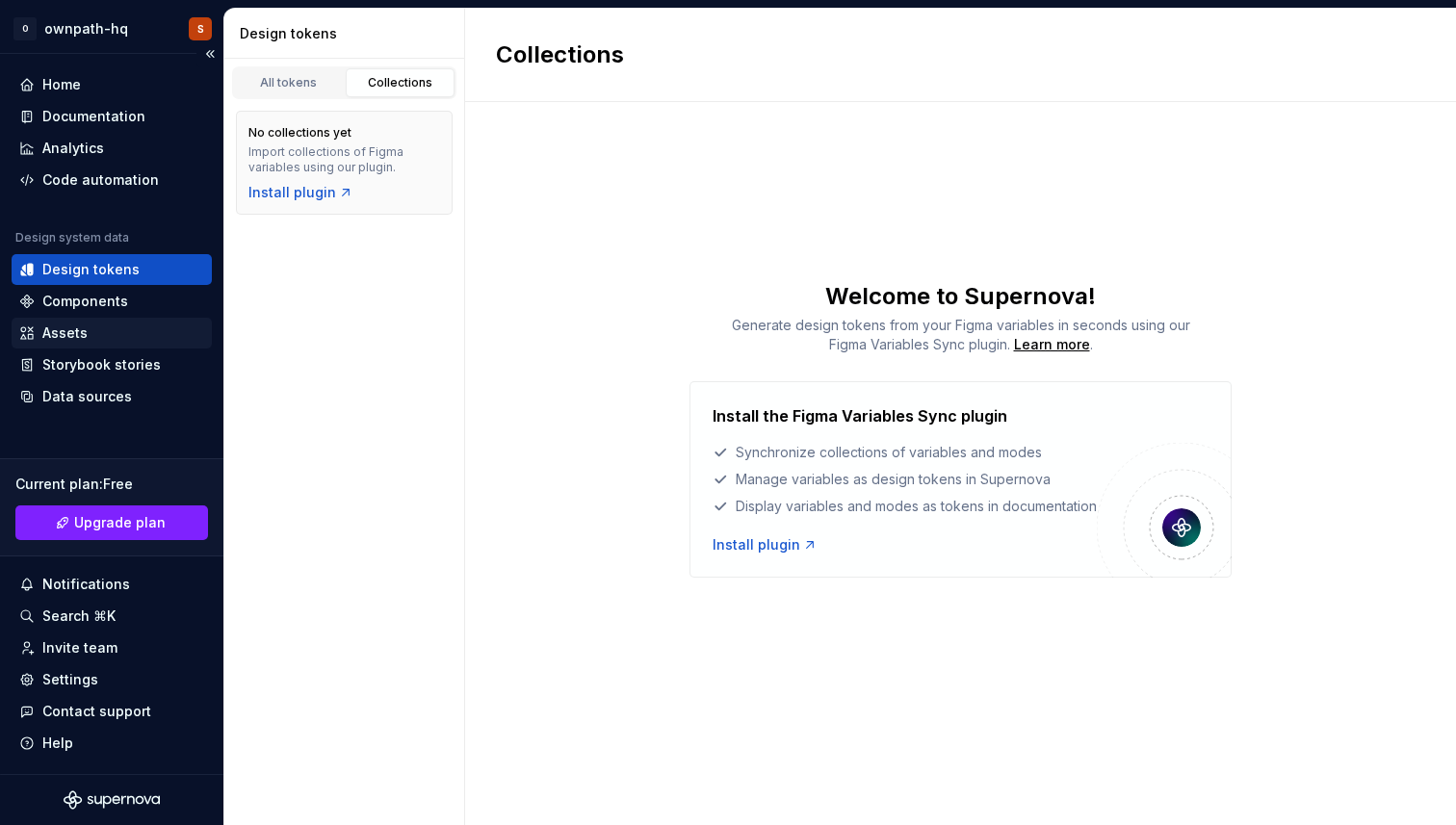
click at [73, 331] on div "Assets" at bounding box center [64, 333] width 45 height 19
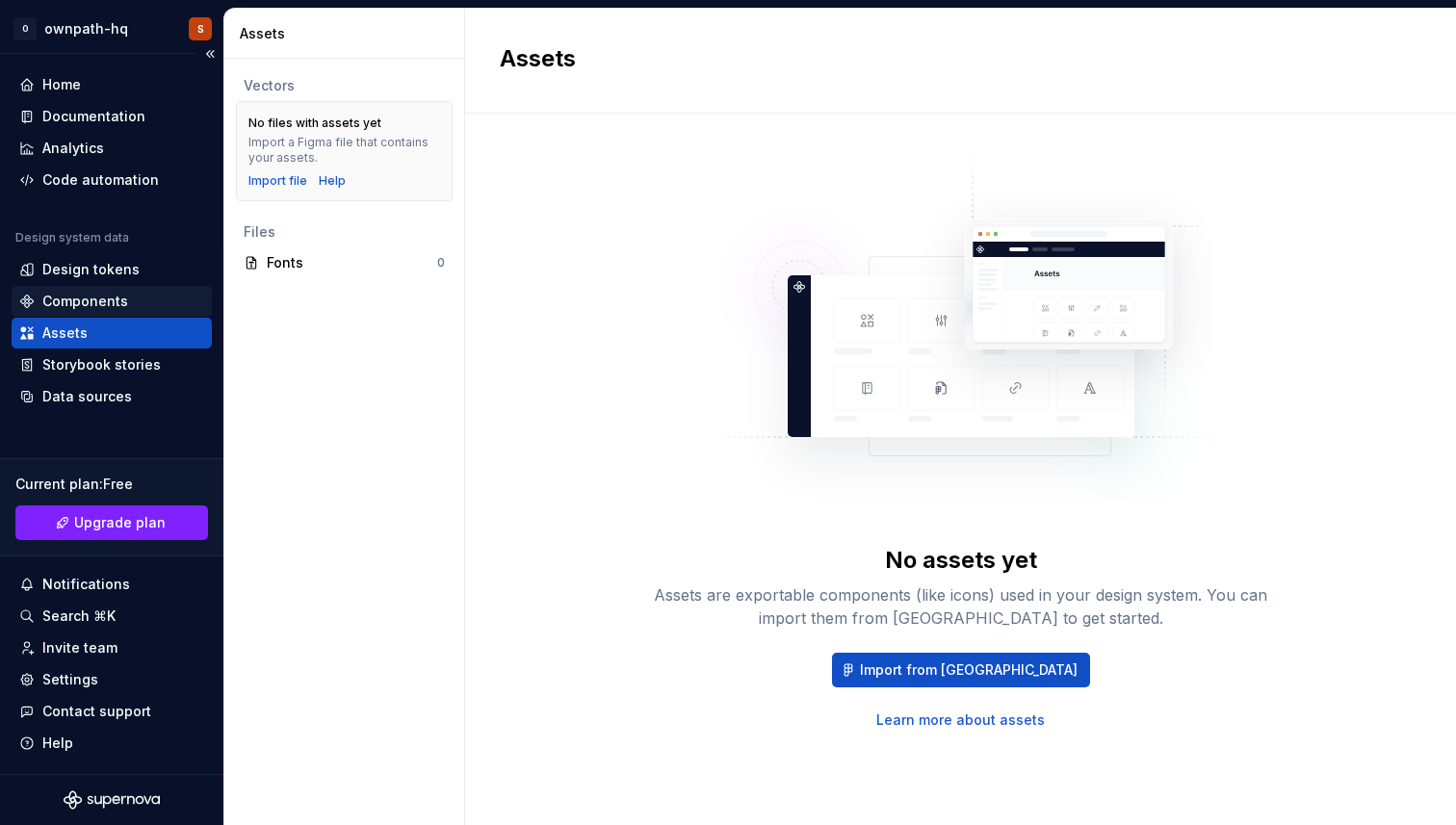
click at [78, 306] on div "Components" at bounding box center [85, 301] width 86 height 19
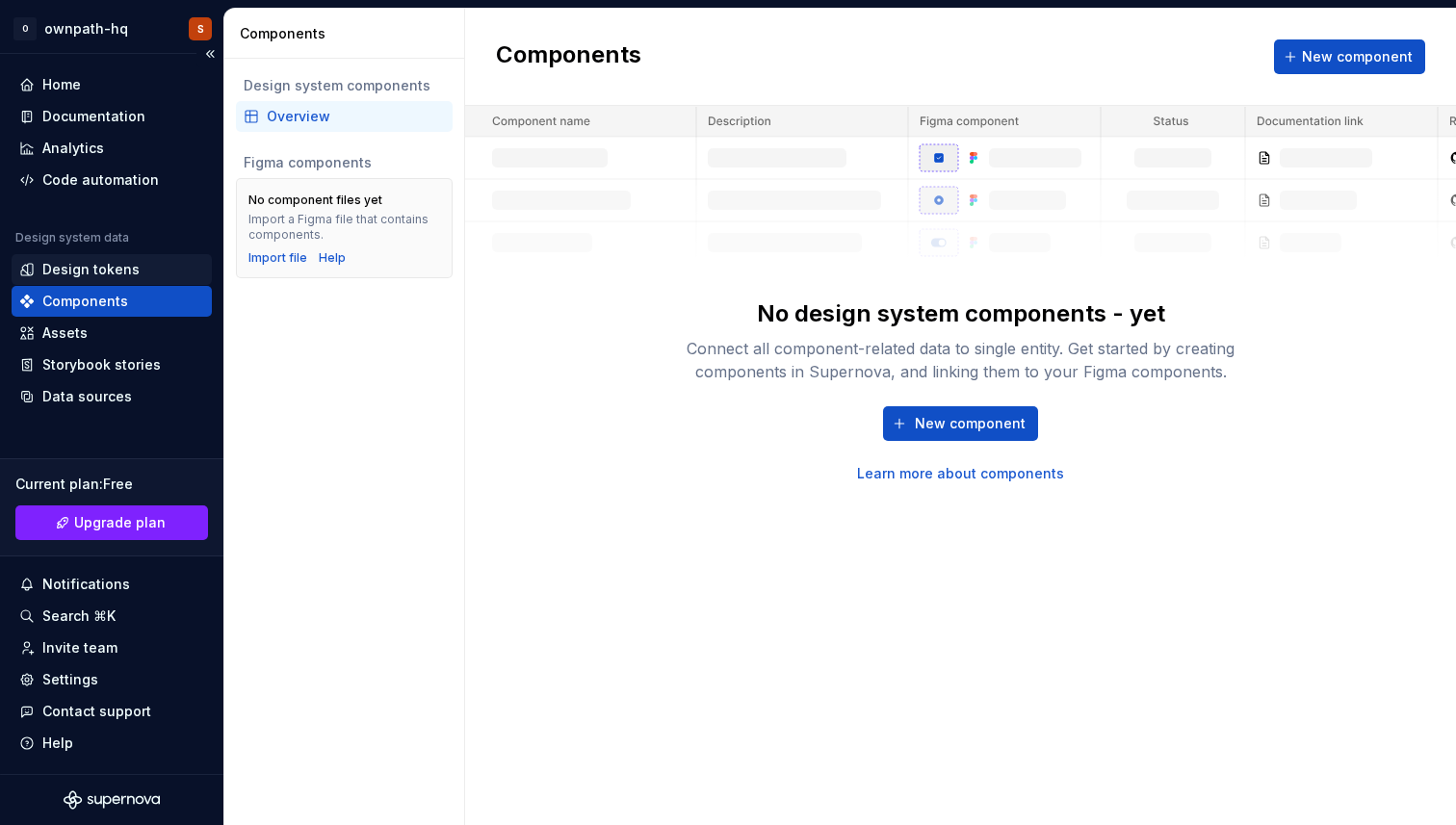
click at [99, 266] on div "Design tokens" at bounding box center [91, 270] width 97 height 19
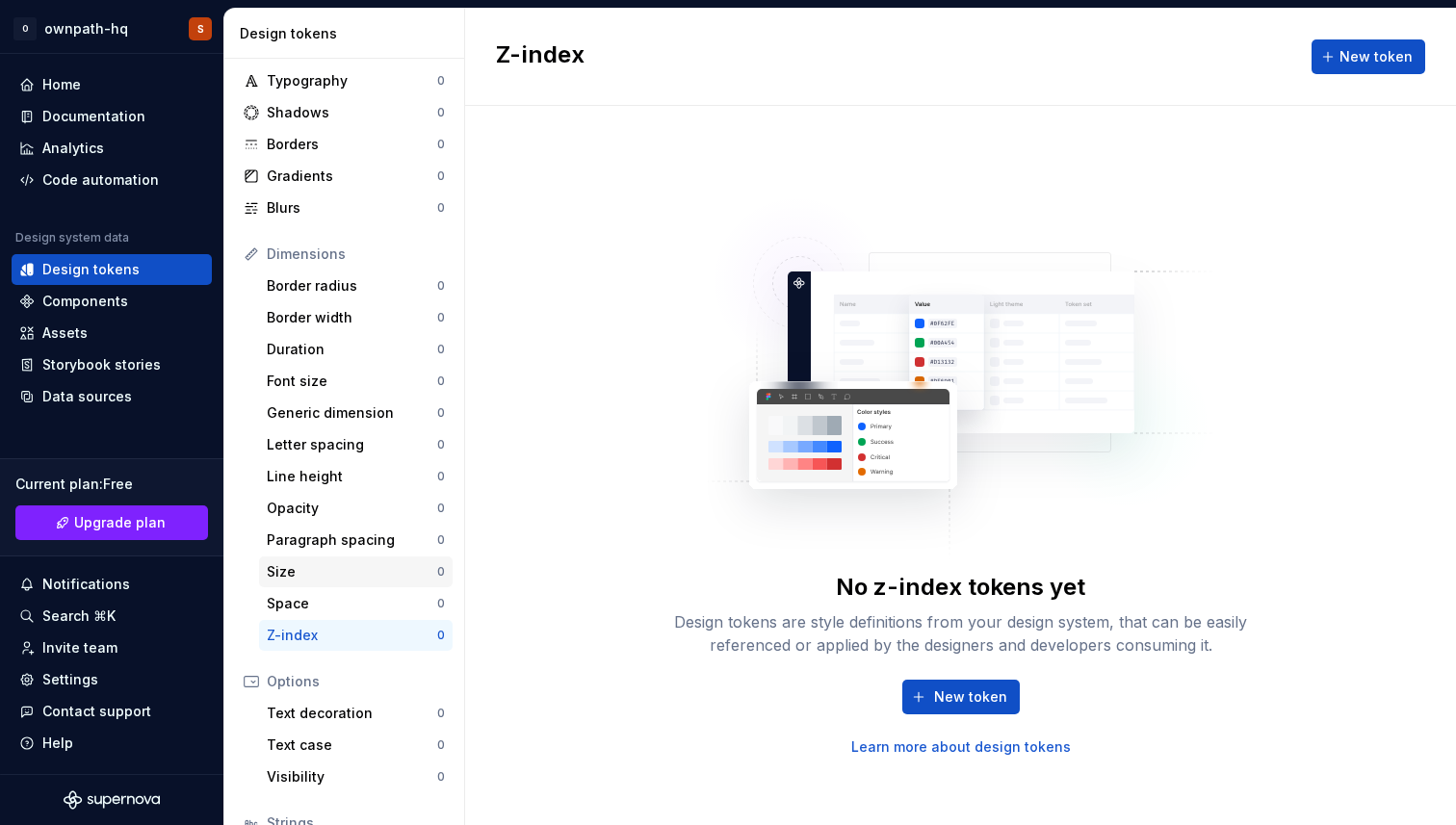
scroll to position [44, 0]
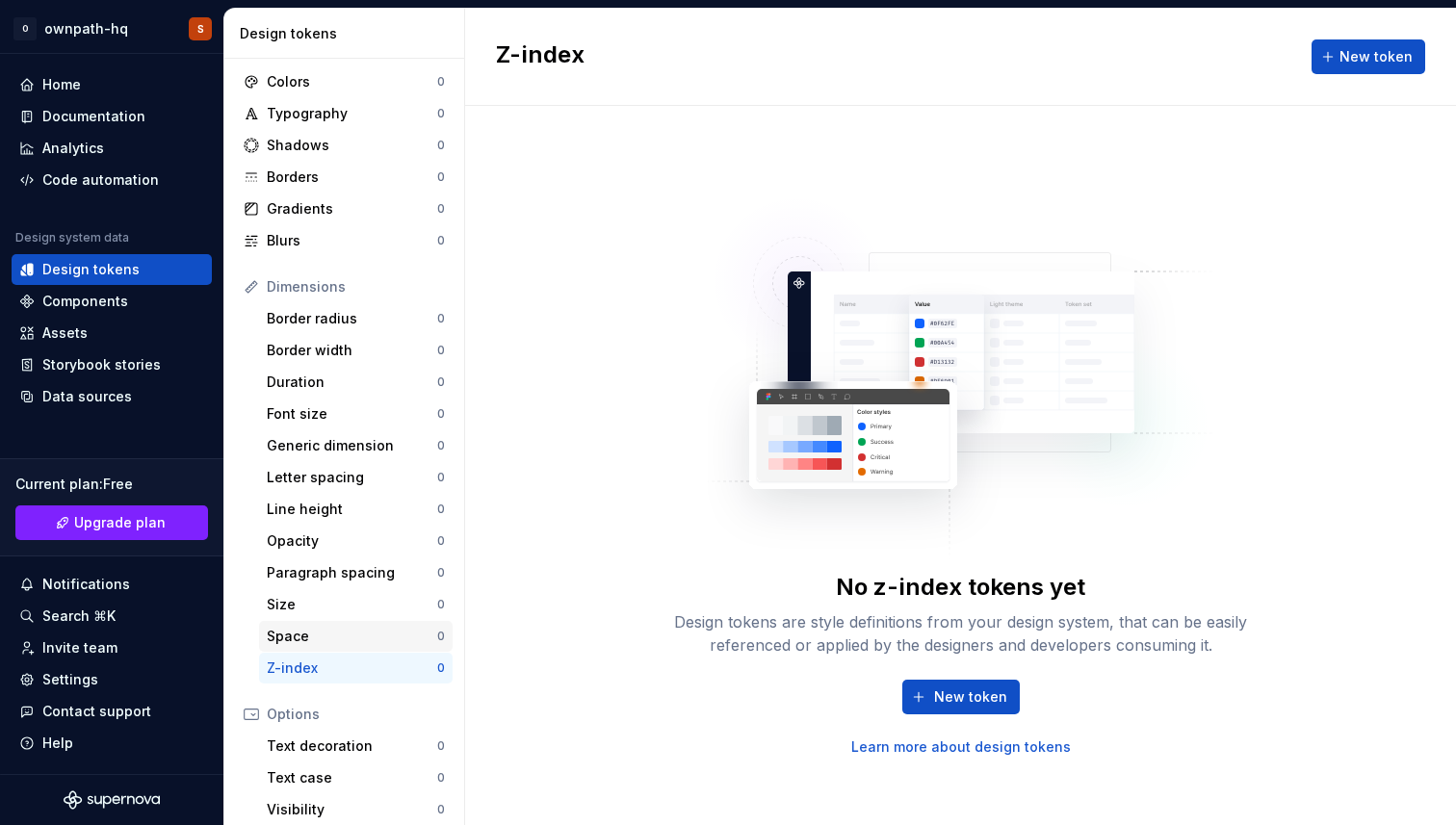
click at [319, 641] on div "Space" at bounding box center [352, 636] width 171 height 19
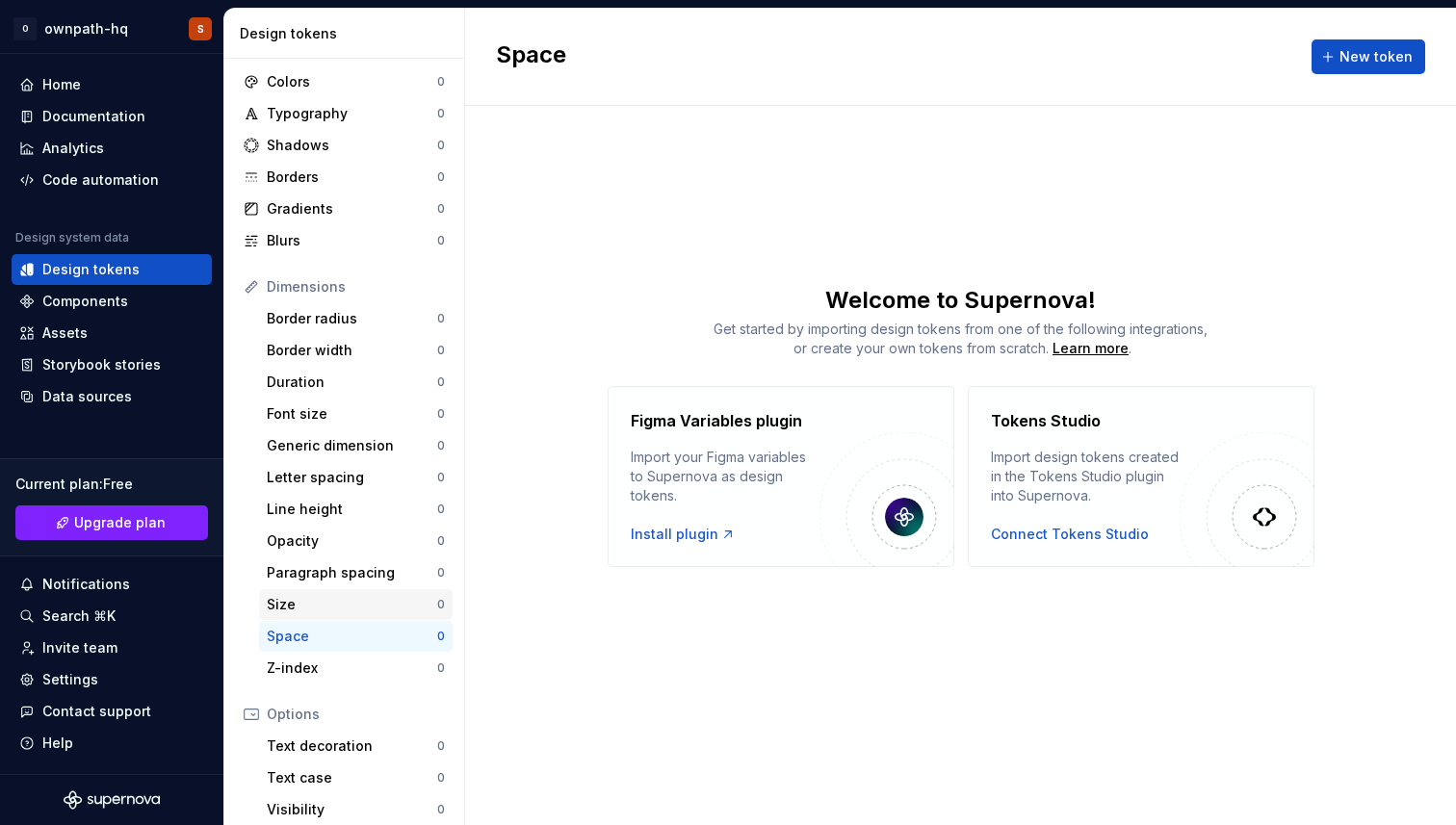
click at [294, 597] on div "Size" at bounding box center [352, 605] width 171 height 19
click at [298, 578] on div "Paragraph spacing" at bounding box center [352, 573] width 171 height 19
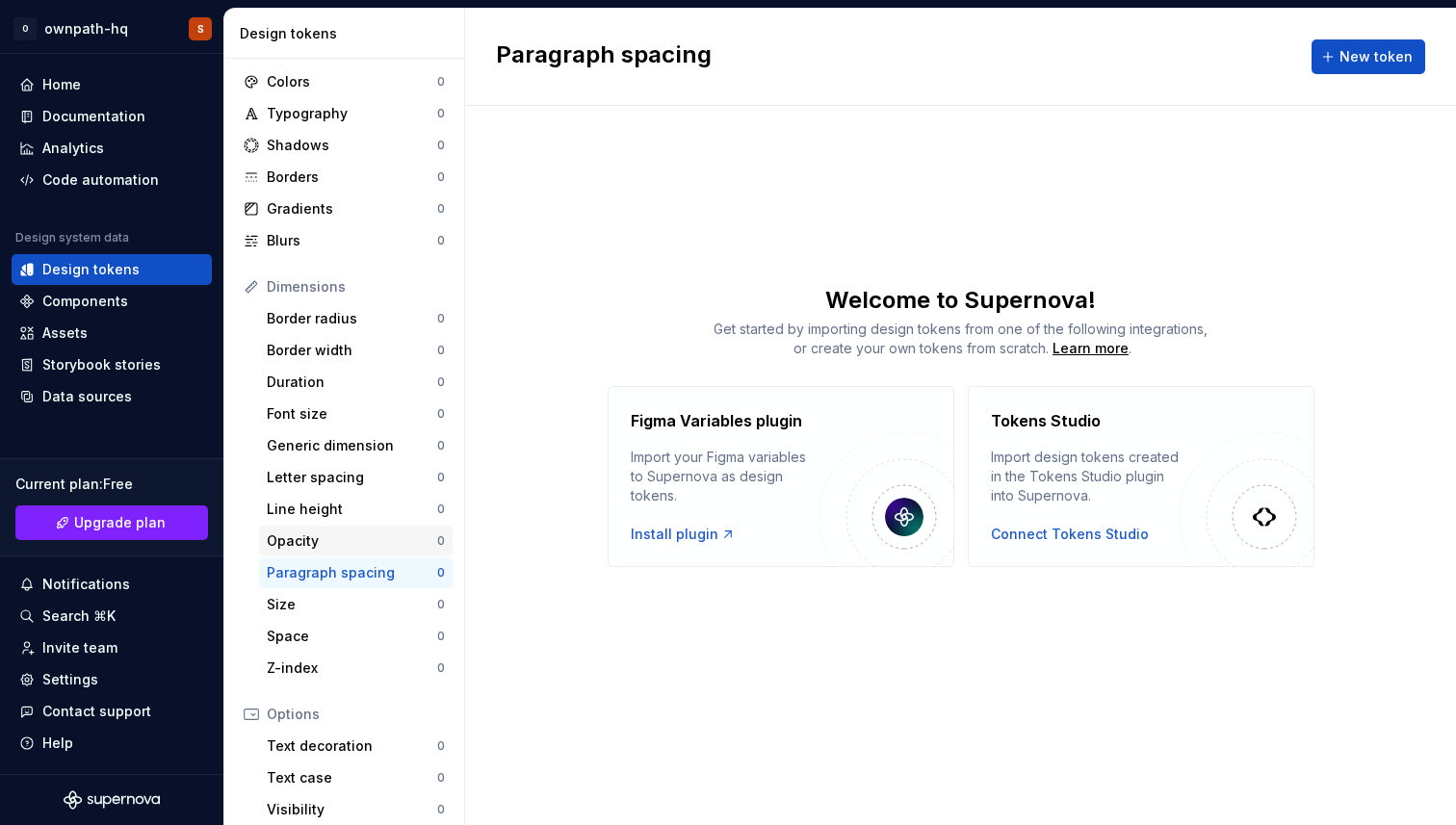
click at [302, 538] on div "Opacity" at bounding box center [352, 542] width 171 height 19
click at [309, 507] on div "Line height" at bounding box center [352, 509] width 171 height 19
click at [309, 467] on div "Letter spacing 0" at bounding box center [356, 477] width 194 height 31
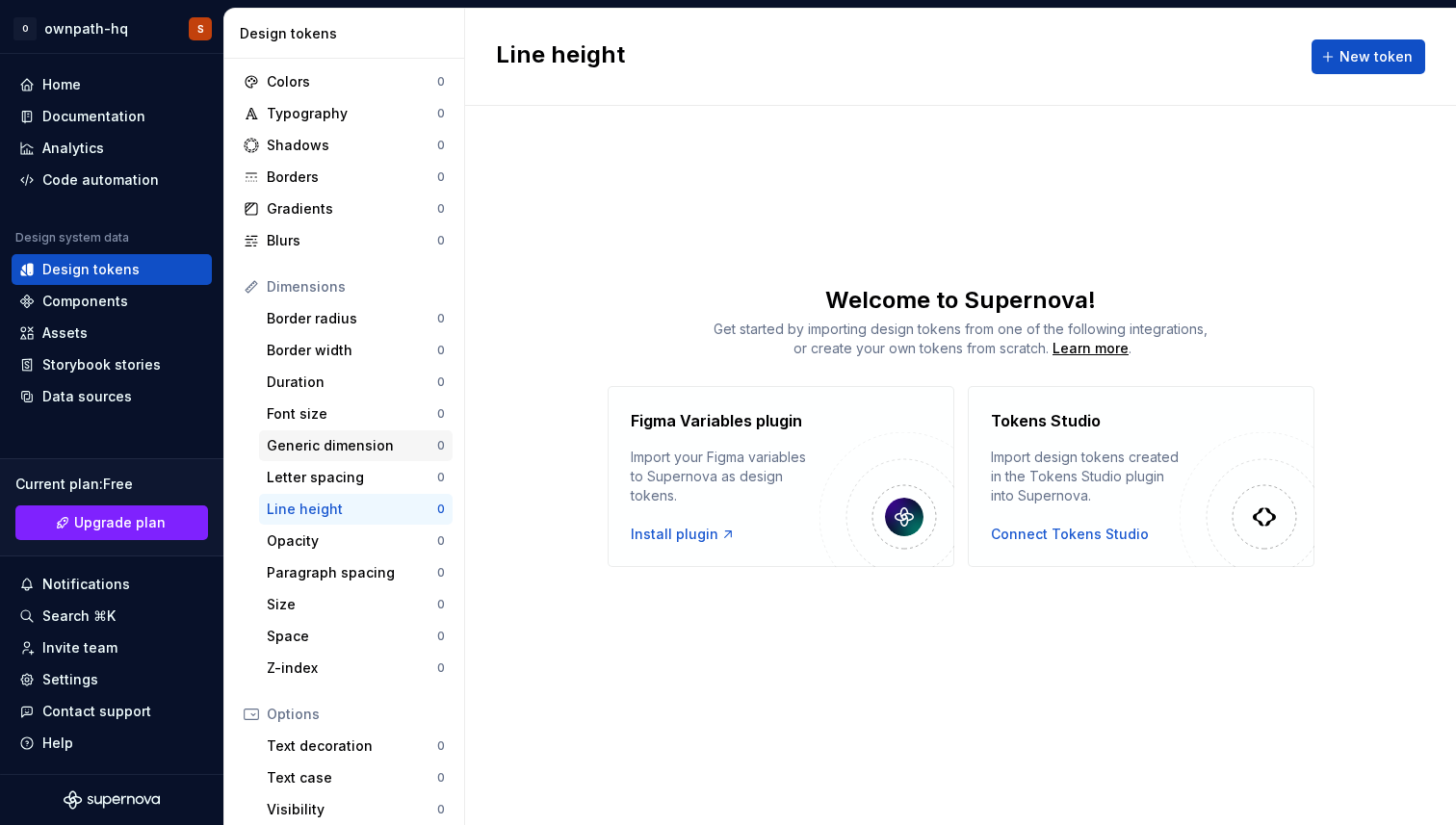
click at [308, 434] on div "Generic dimension 0" at bounding box center [356, 446] width 194 height 31
click at [308, 402] on div "Font size 0" at bounding box center [356, 414] width 194 height 31
click at [308, 343] on div "Border width" at bounding box center [352, 351] width 171 height 19
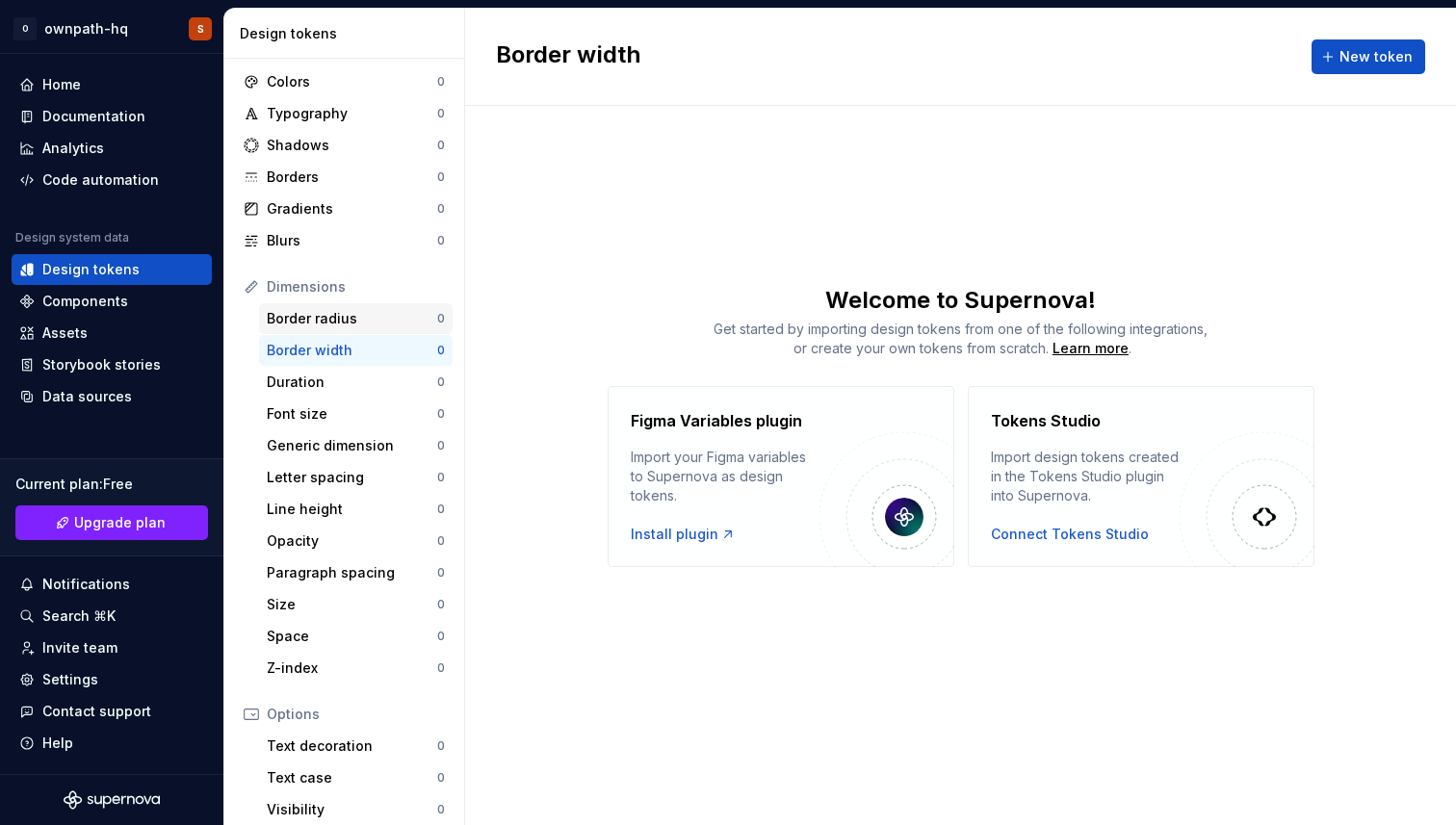
click at [311, 320] on div "Border radius" at bounding box center [352, 319] width 171 height 19
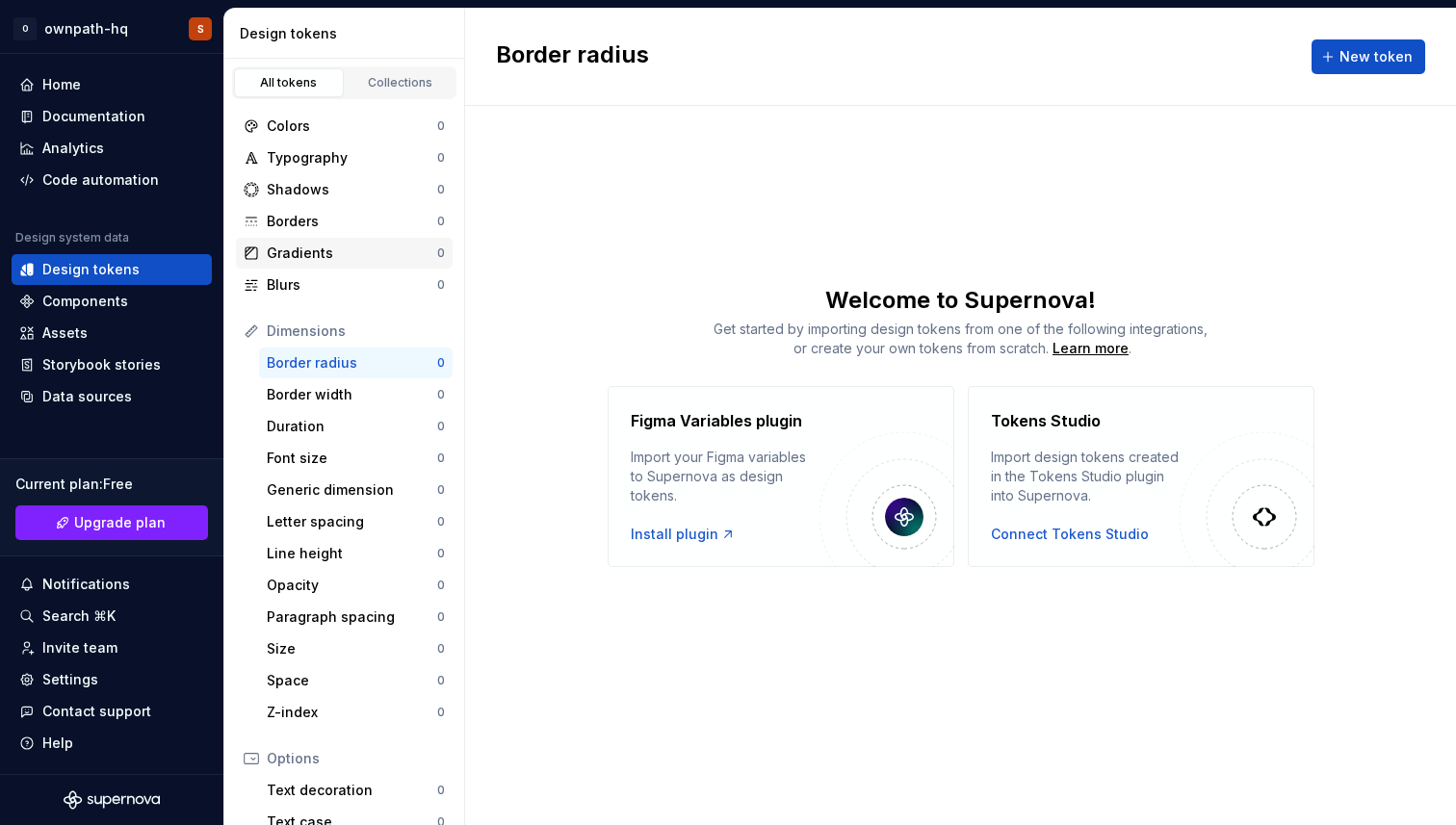
click at [313, 243] on div "Gradients 0" at bounding box center [344, 253] width 216 height 31
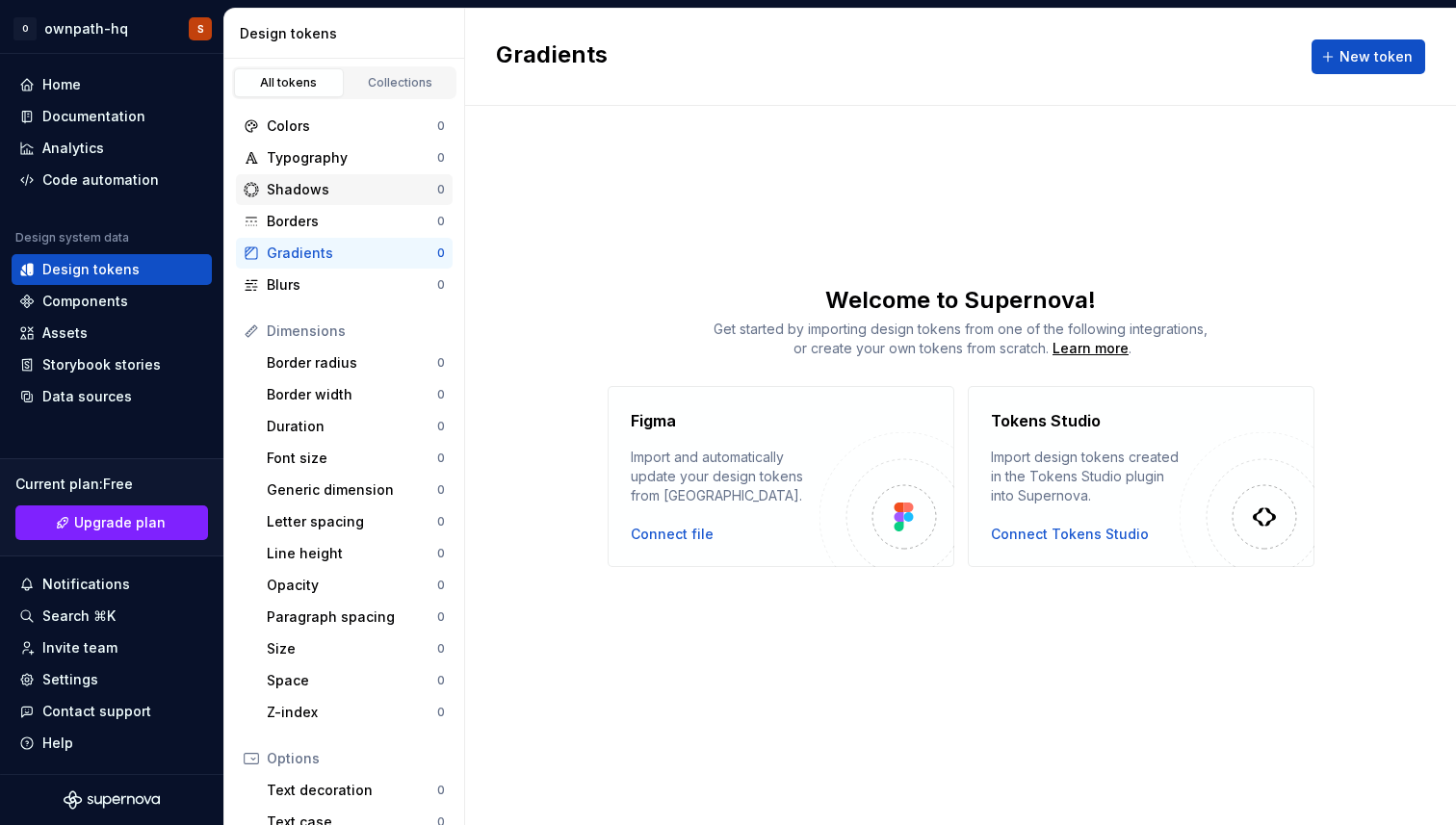
click at [300, 185] on div "Shadows" at bounding box center [352, 190] width 171 height 19
click at [1375, 47] on span "New token" at bounding box center [1376, 56] width 73 height 19
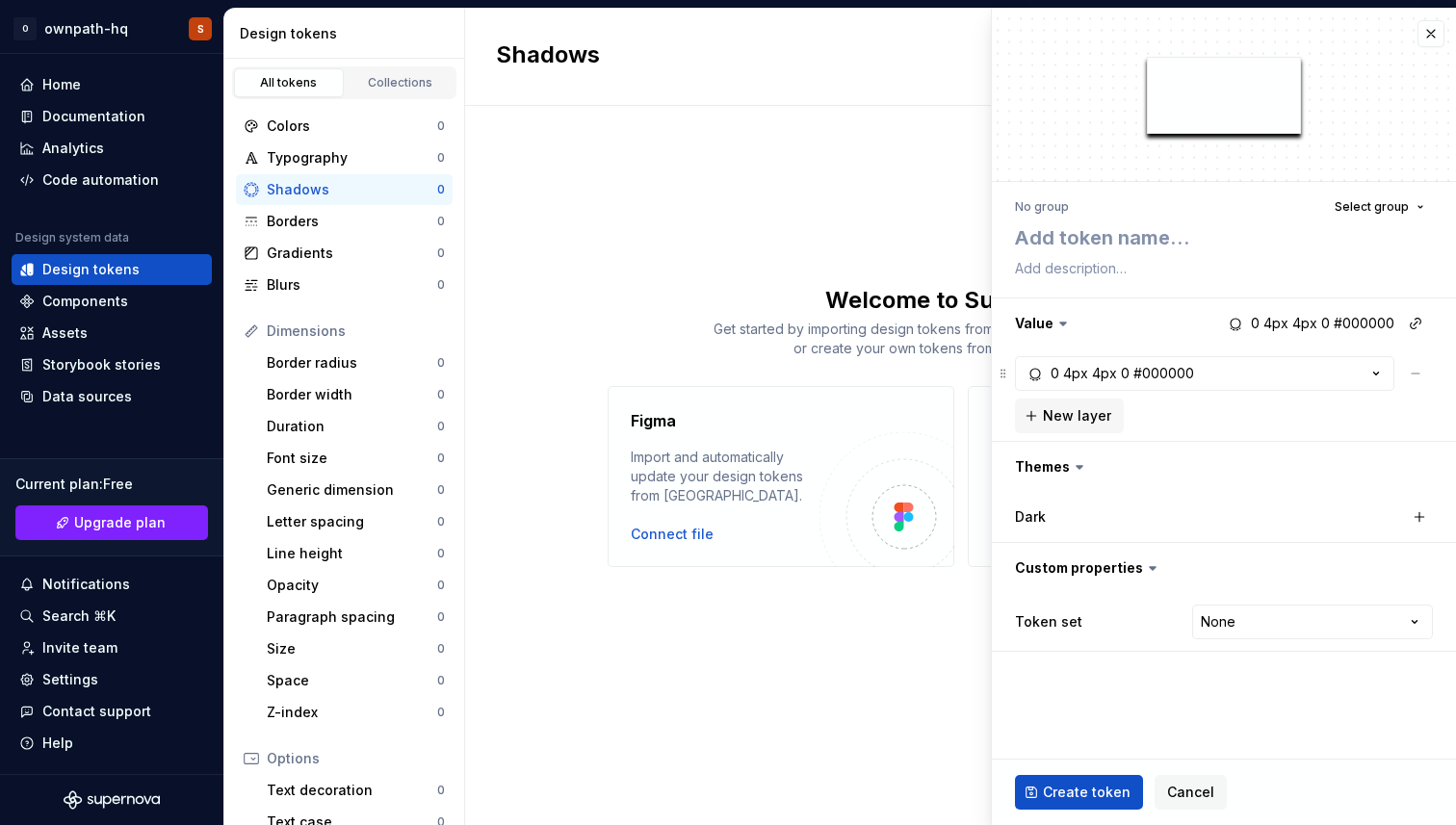
type textarea "*"
click at [1179, 795] on span "Cancel" at bounding box center [1191, 793] width 47 height 19
